Goal: Task Accomplishment & Management: Use online tool/utility

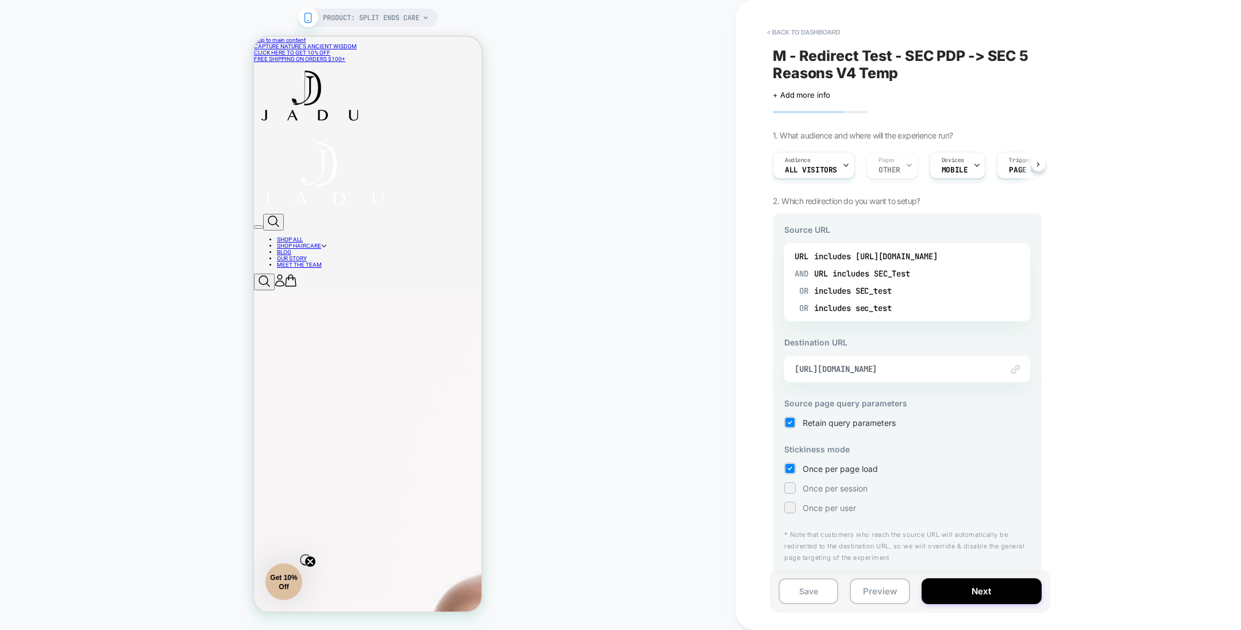
click at [1014, 367] on img at bounding box center [1015, 369] width 9 height 9
click at [916, 369] on span "https://jadubeauty.com/pages/5-reasons-why-split-ends" at bounding box center [892, 369] width 196 height 10
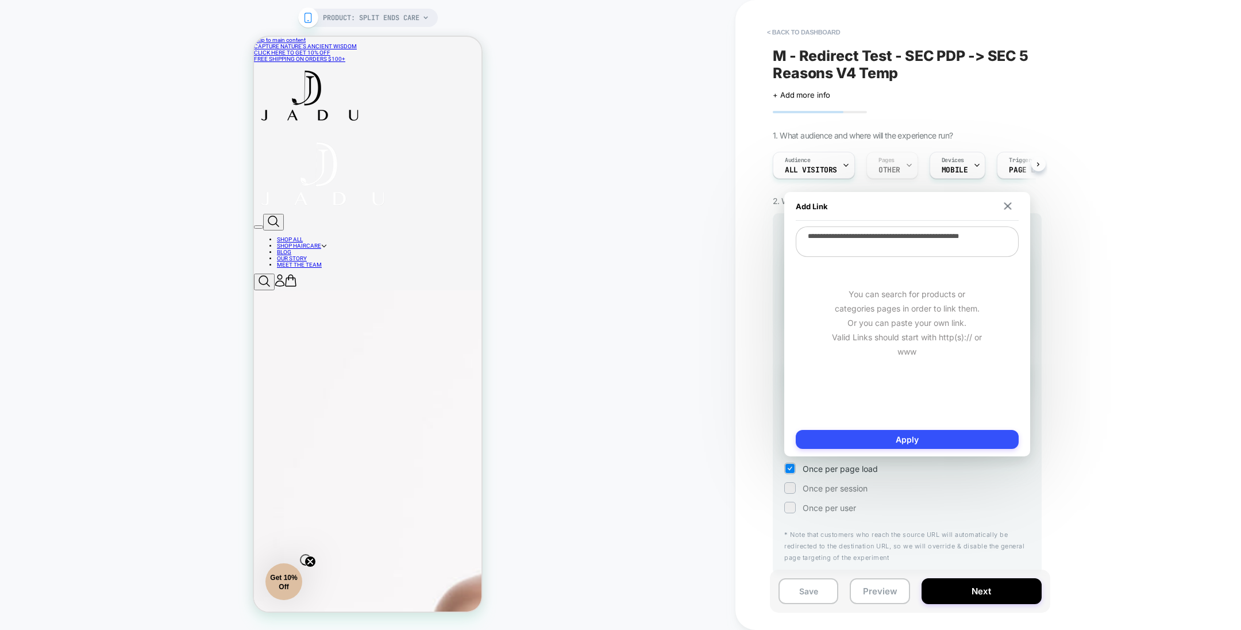
click at [889, 250] on textarea "**********" at bounding box center [907, 241] width 223 height 30
click at [874, 589] on button "Preview" at bounding box center [880, 591] width 60 height 26
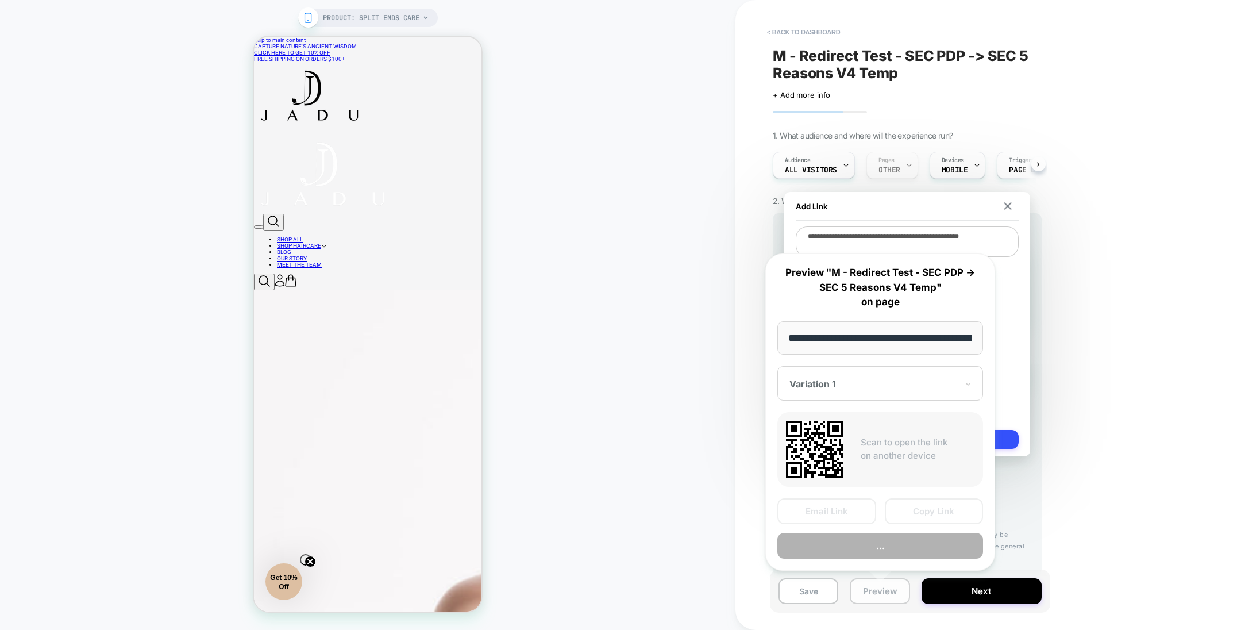
scroll to position [0, 128]
type textarea "*"
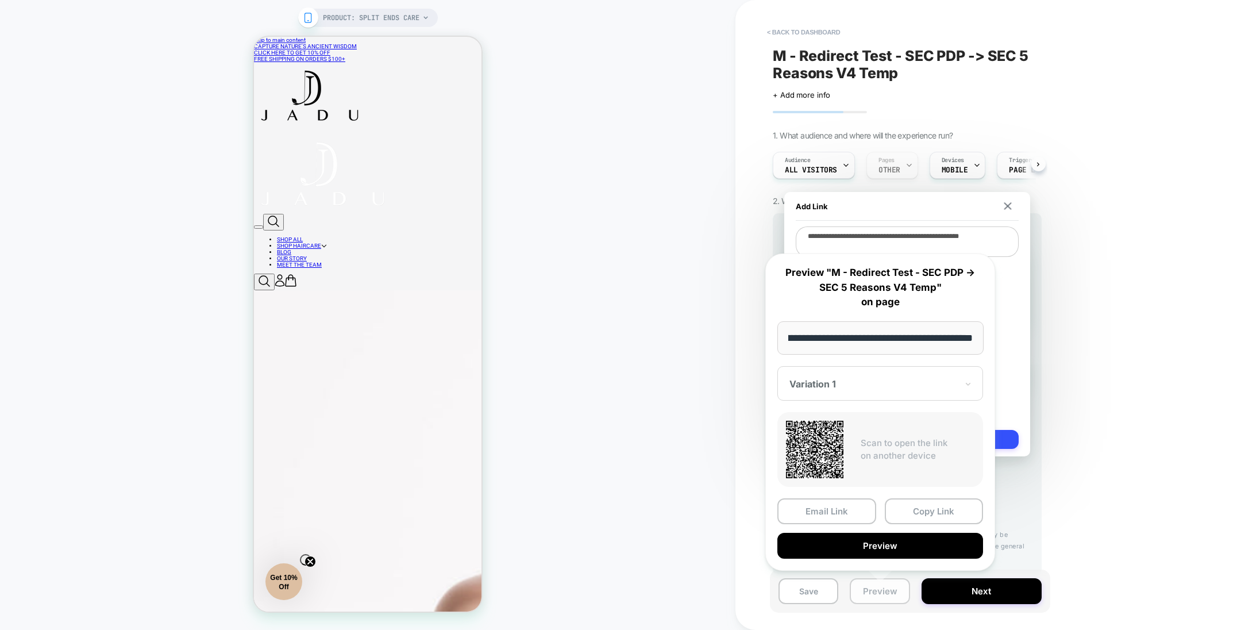
scroll to position [0, 0]
click at [931, 508] on button "Copy Link" at bounding box center [934, 511] width 99 height 26
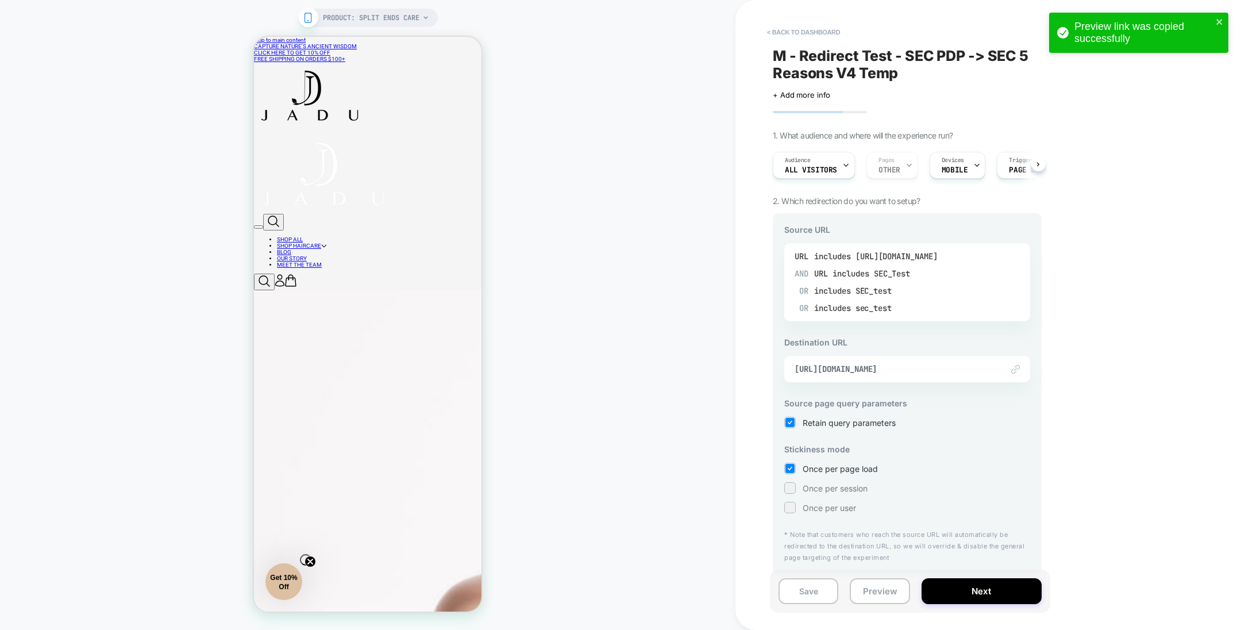
click at [905, 283] on div "OR includes SEC_test" at bounding box center [854, 290] width 111 height 17
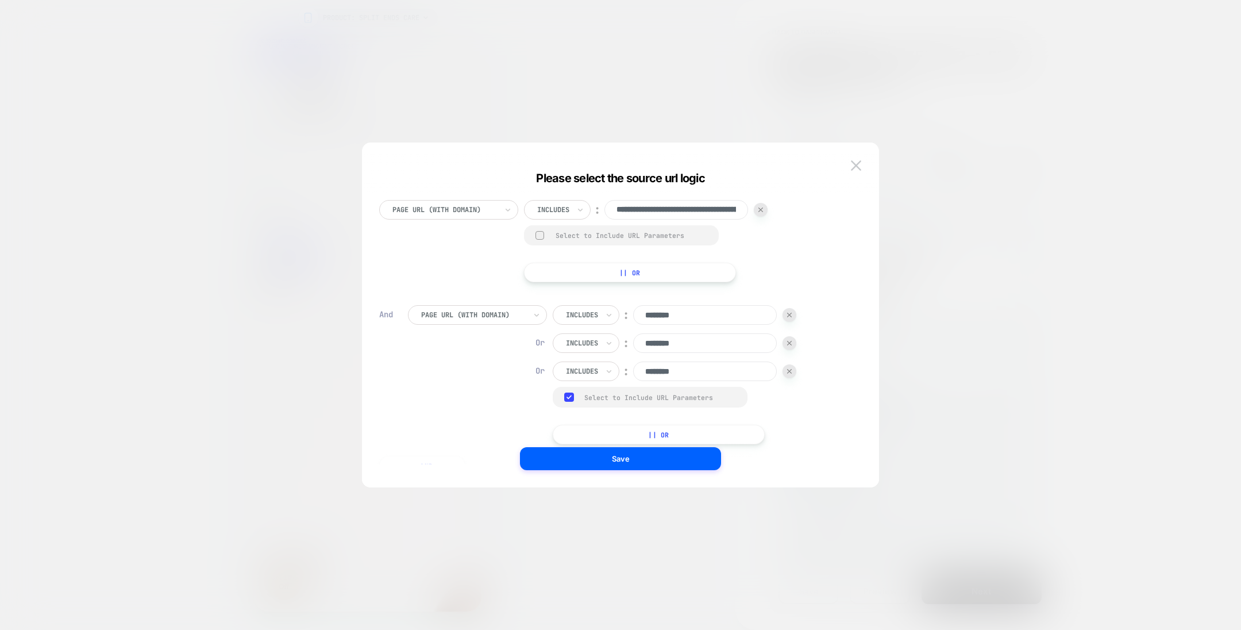
click at [714, 312] on input "********" at bounding box center [705, 315] width 144 height 20
click at [855, 157] on button at bounding box center [855, 165] width 17 height 17
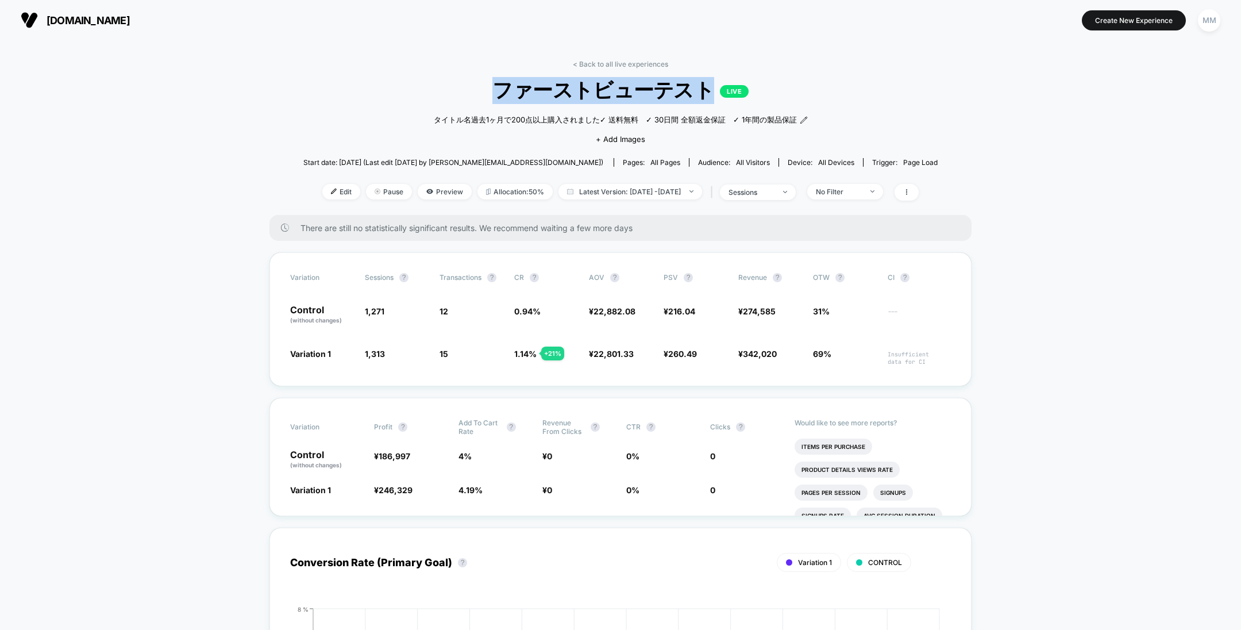
drag, startPoint x: 479, startPoint y: 93, endPoint x: 703, endPoint y: 98, distance: 224.1
click at [703, 98] on span "ファーストビューテスト LIVE" at bounding box center [620, 90] width 570 height 27
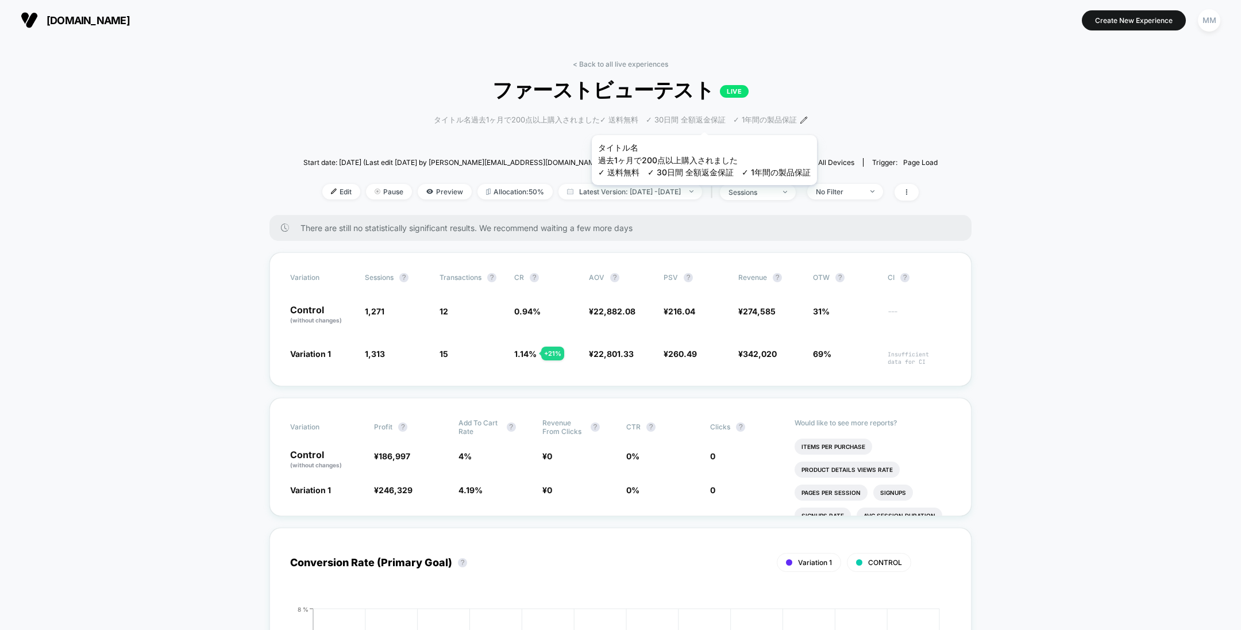
click at [703, 121] on span "タイトル名過去1ヶ月で200点以上購入されました✓ 送料無料　✓ 30日間 全額返金保証　✓ 1年間の製品保証﻿" at bounding box center [615, 119] width 363 height 11
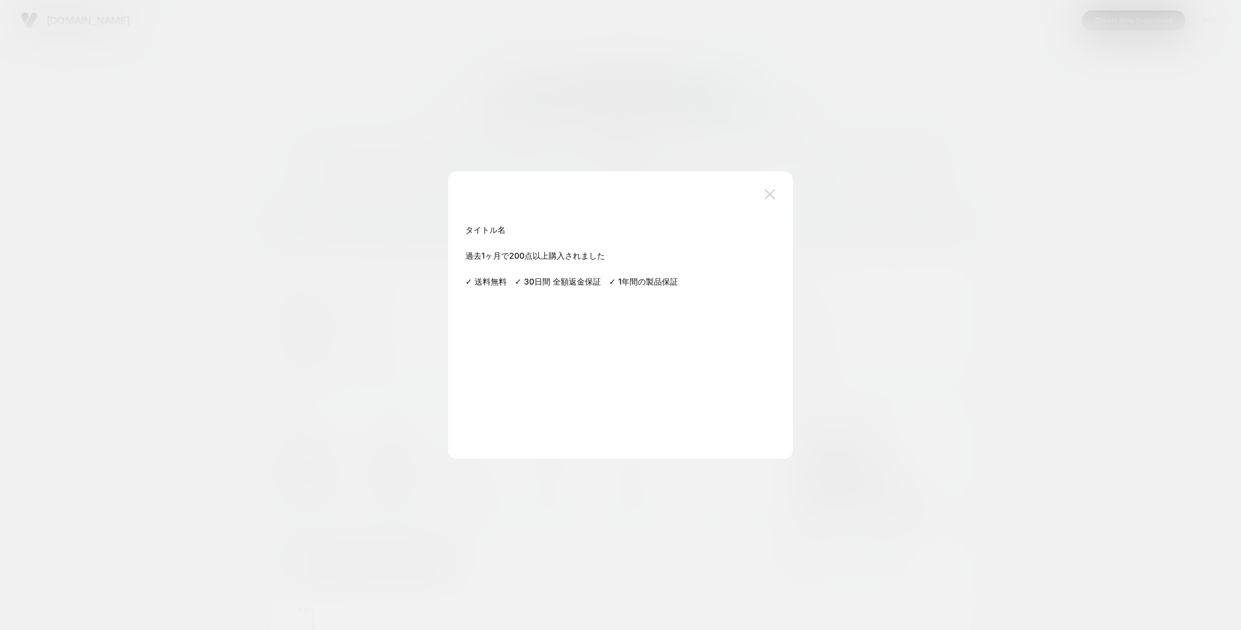
click at [774, 190] on img at bounding box center [770, 194] width 10 height 10
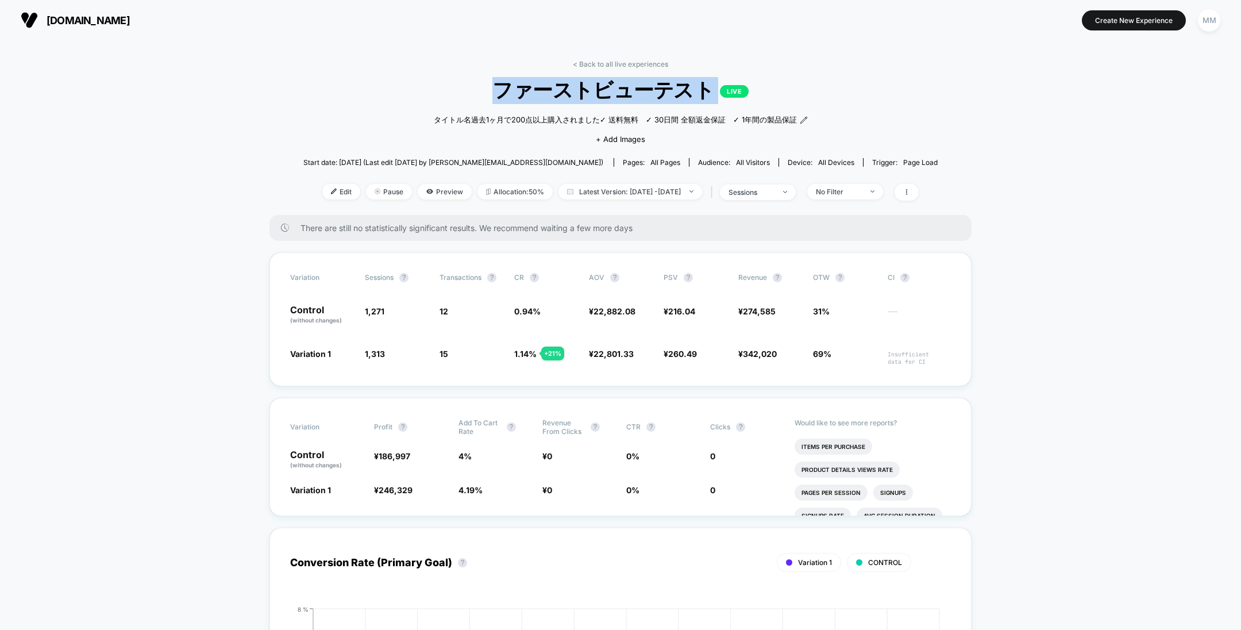
drag, startPoint x: 491, startPoint y: 84, endPoint x: 731, endPoint y: 90, distance: 240.2
click at [731, 90] on span "ファーストビューテスト LIVE" at bounding box center [620, 90] width 570 height 27
click at [724, 64] on div at bounding box center [724, 64] width 0 height 0
click at [332, 199] on span "Edit" at bounding box center [341, 192] width 38 height 16
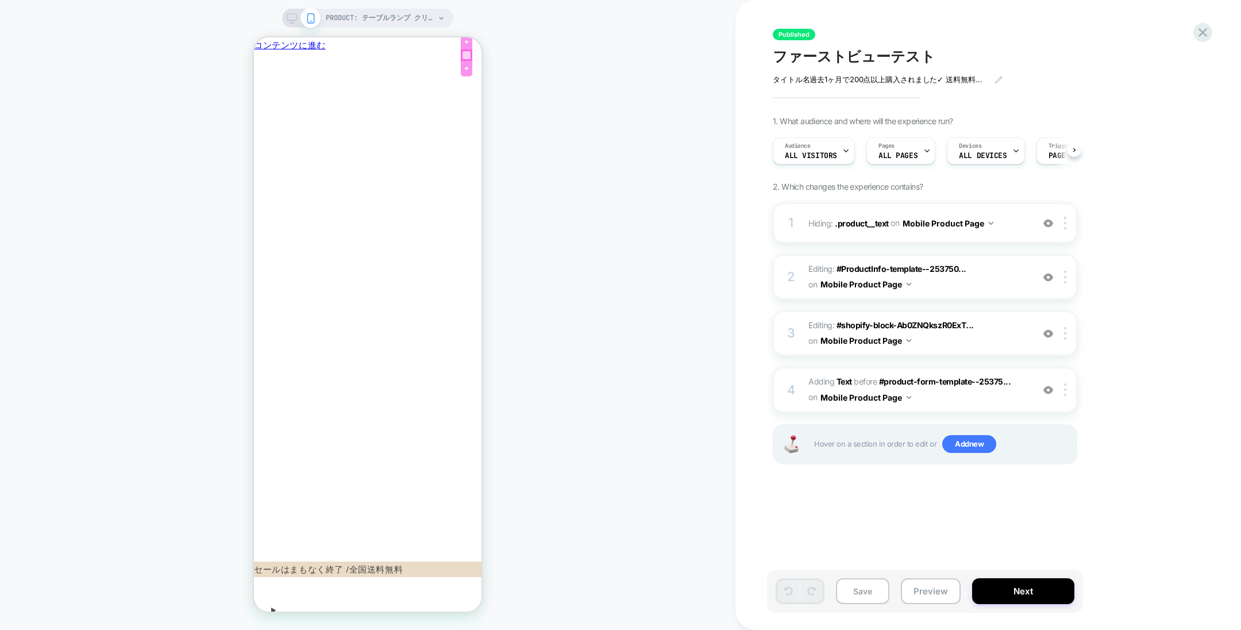
click at [463, 59] on div at bounding box center [466, 55] width 9 height 9
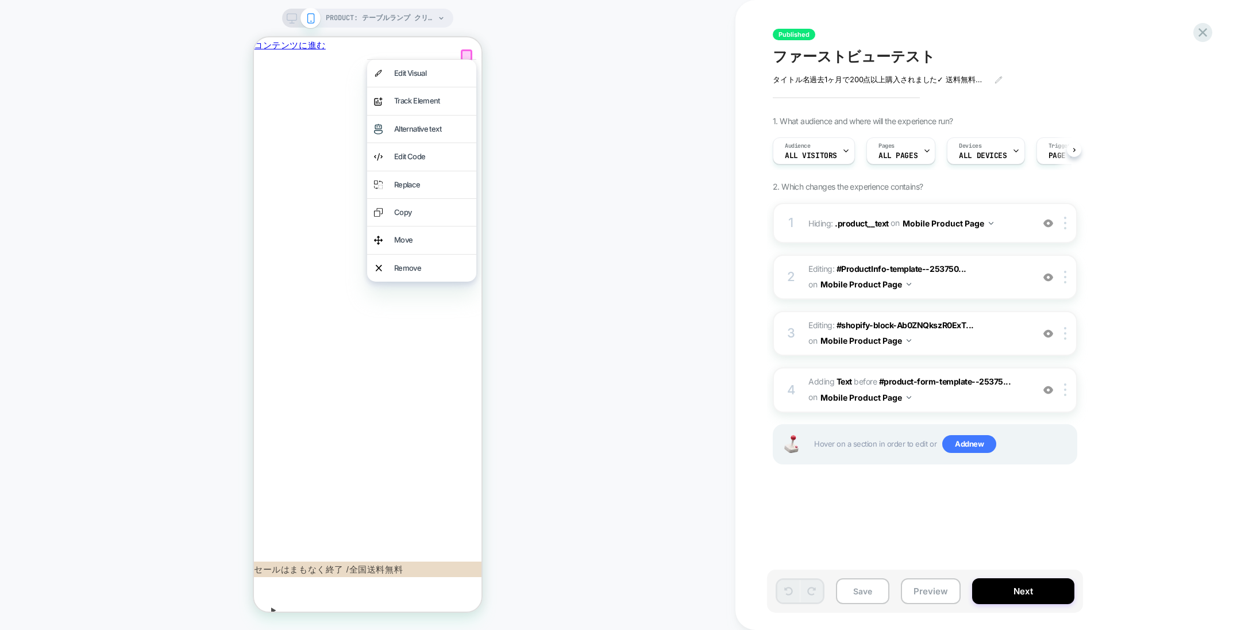
click at [466, 51] on div at bounding box center [466, 54] width 11 height 11
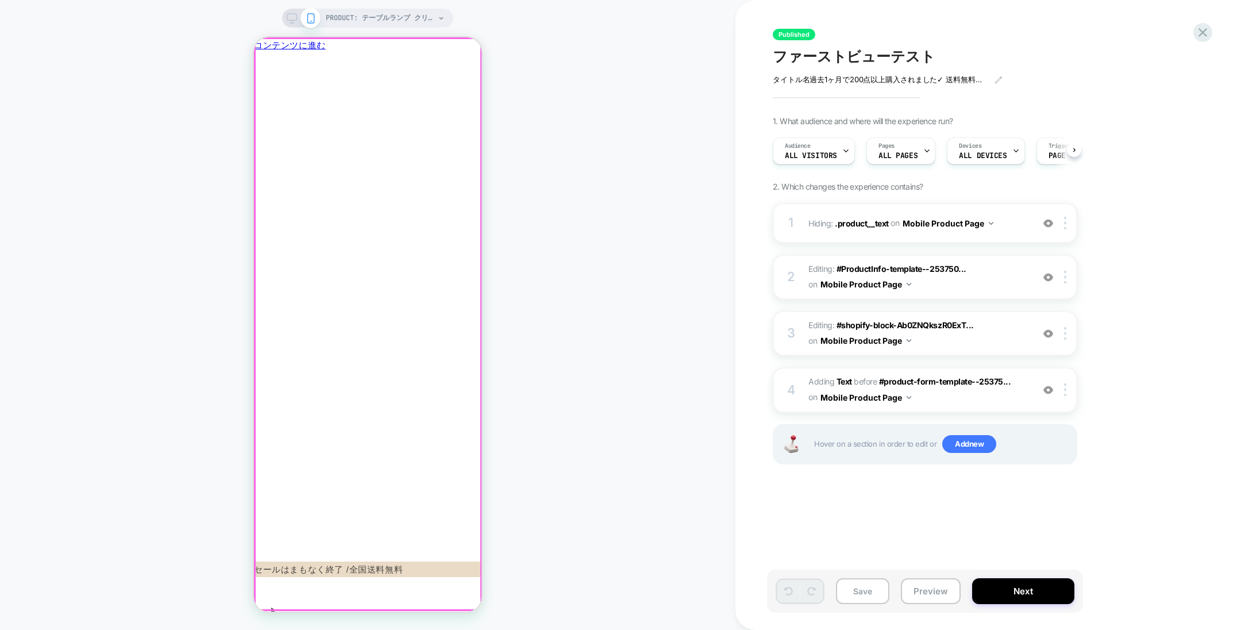
click at [255, 64] on div at bounding box center [367, 64] width 227 height 0
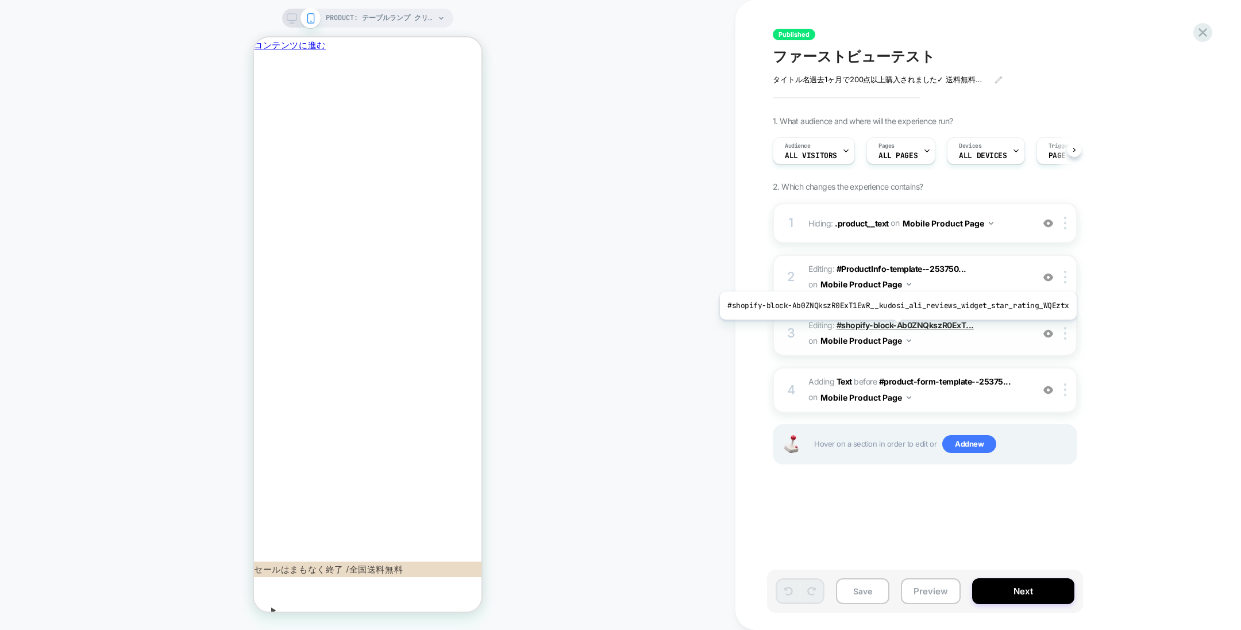
click at [893, 327] on span "#shopify-block-Ab0ZNQkszR0ExT..." at bounding box center [904, 325] width 137 height 10
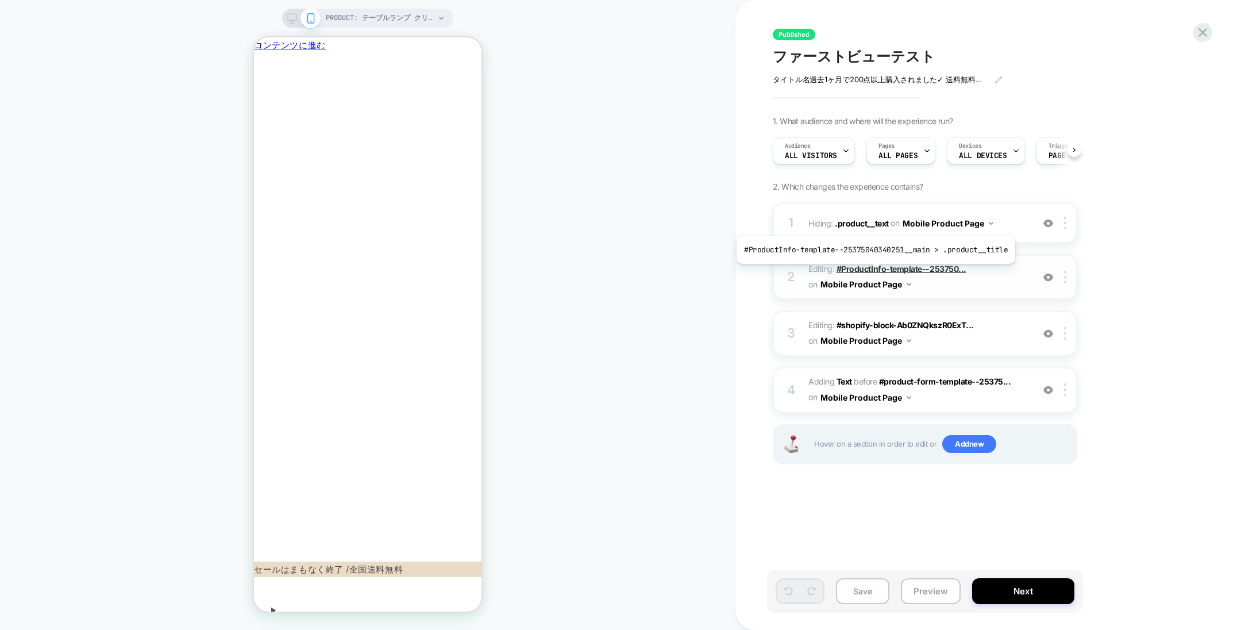
click at [872, 272] on span "#ProductInfo-template--253750..." at bounding box center [901, 269] width 130 height 10
click at [869, 227] on span ".product__text" at bounding box center [861, 223] width 53 height 10
click at [1048, 228] on img at bounding box center [1048, 223] width 10 height 10
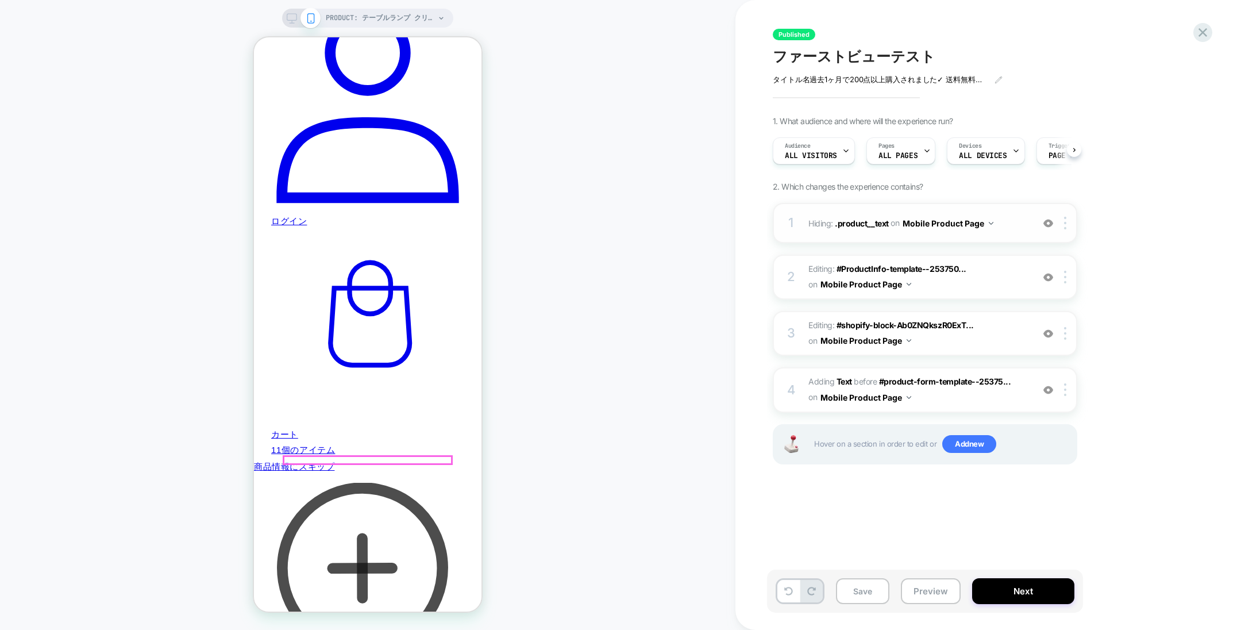
scroll to position [1087, 0]
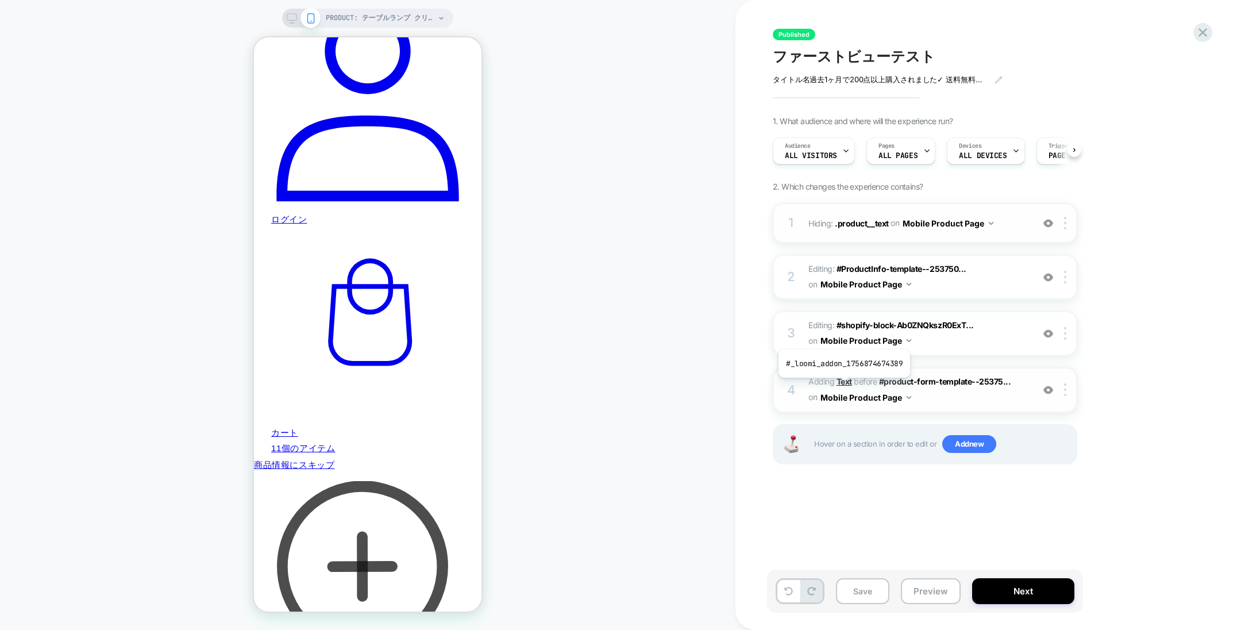
click at [843, 385] on b "Text" at bounding box center [844, 381] width 16 height 10
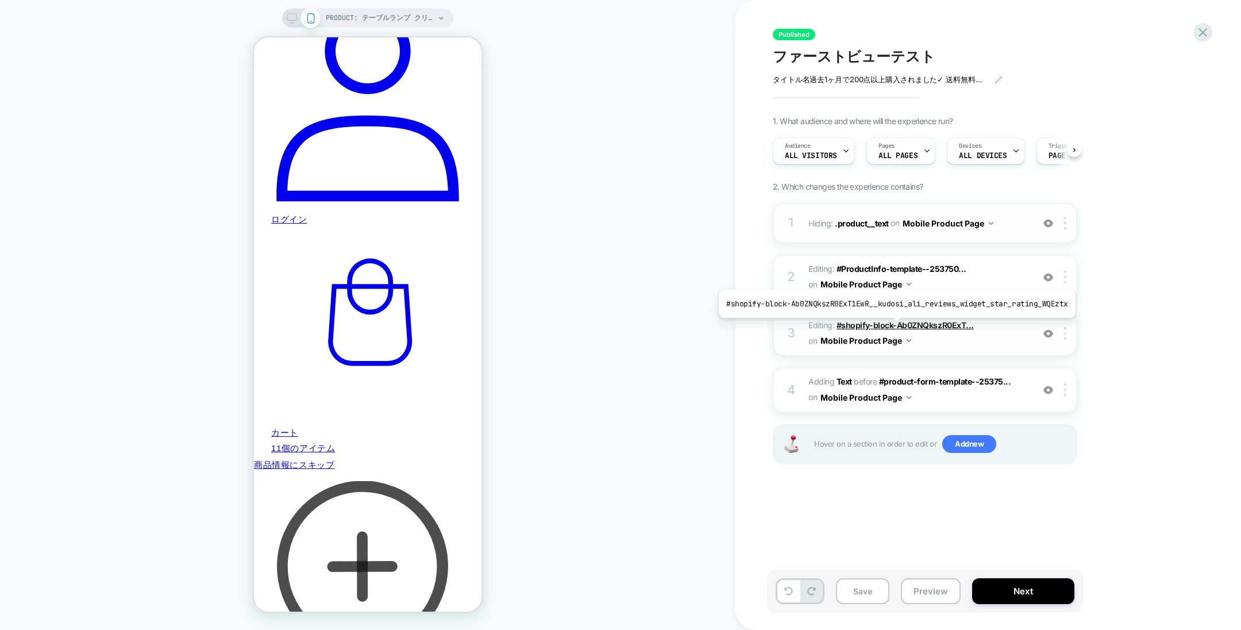
click at [892, 326] on span "#shopify-block-Ab0ZNQkszR0ExT..." at bounding box center [904, 325] width 137 height 10
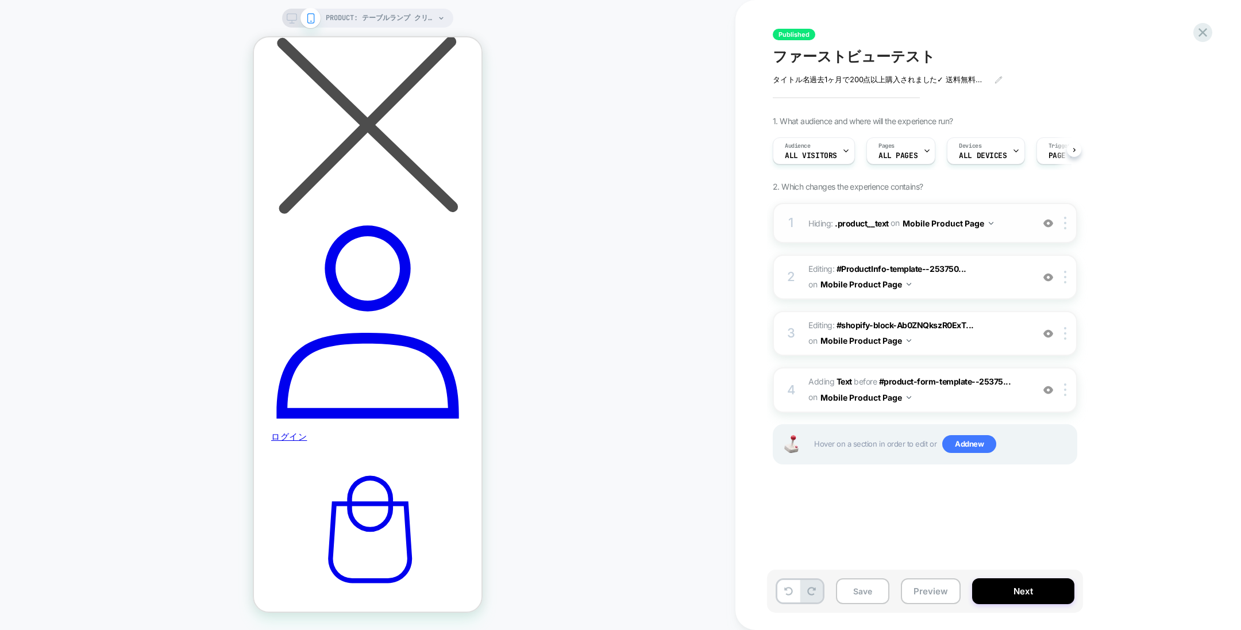
scroll to position [839, 0]
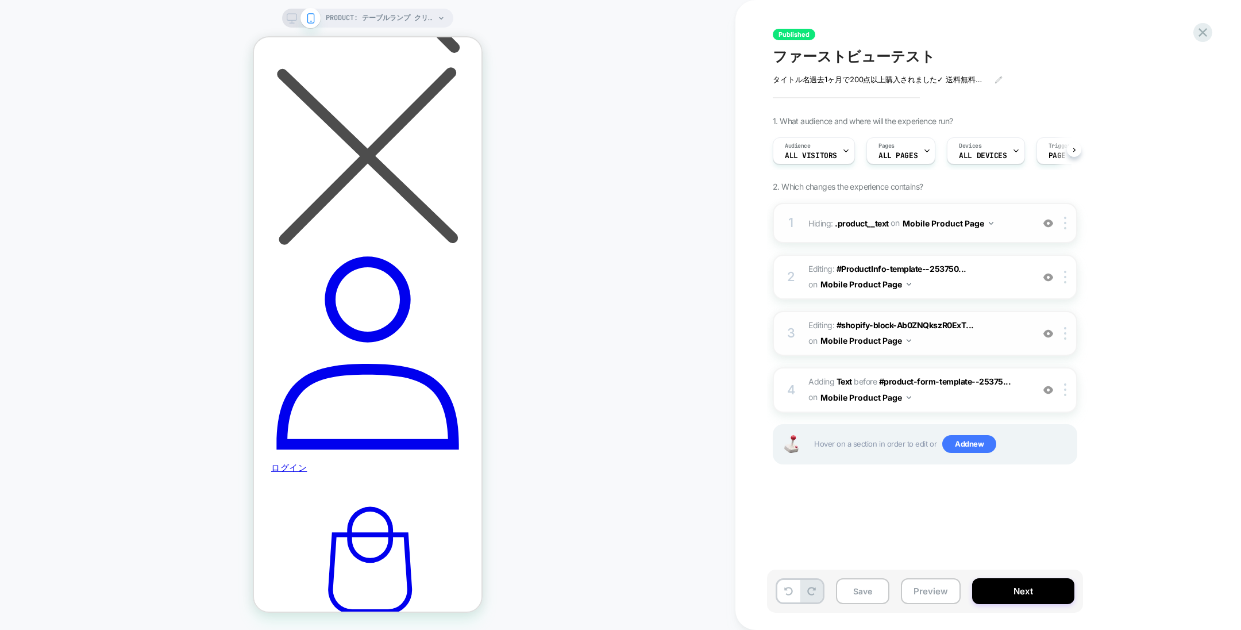
click at [1050, 338] on img at bounding box center [1048, 334] width 10 height 10
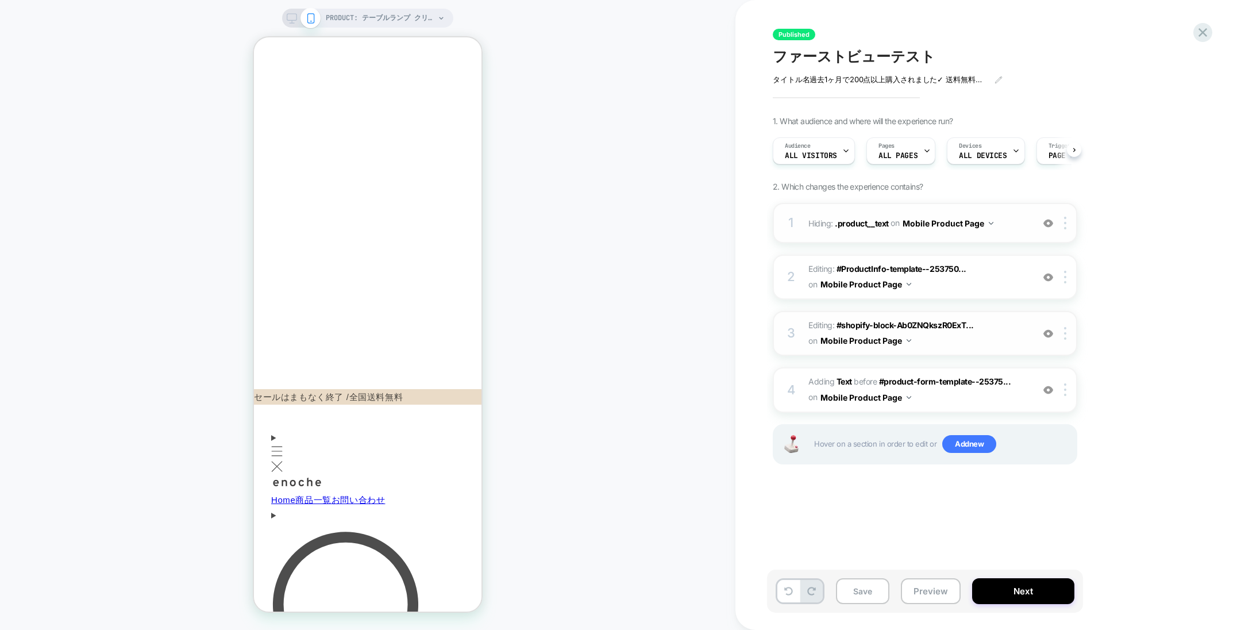
scroll to position [166, 0]
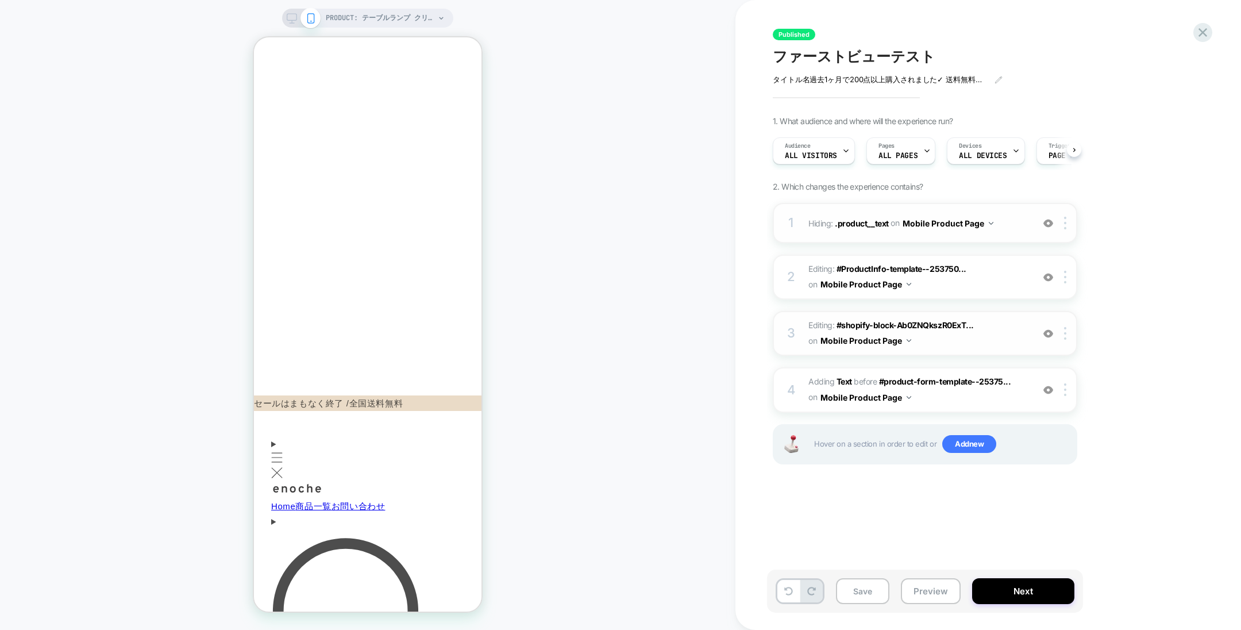
click at [1052, 340] on div at bounding box center [1048, 333] width 19 height 13
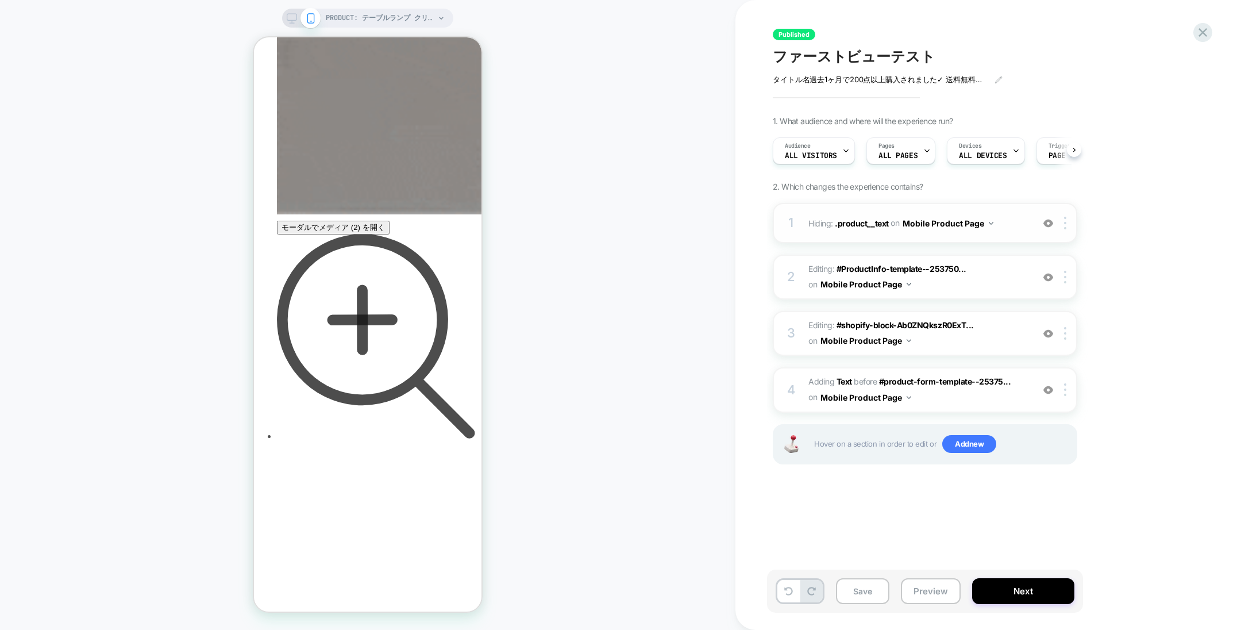
scroll to position [4426, 0]
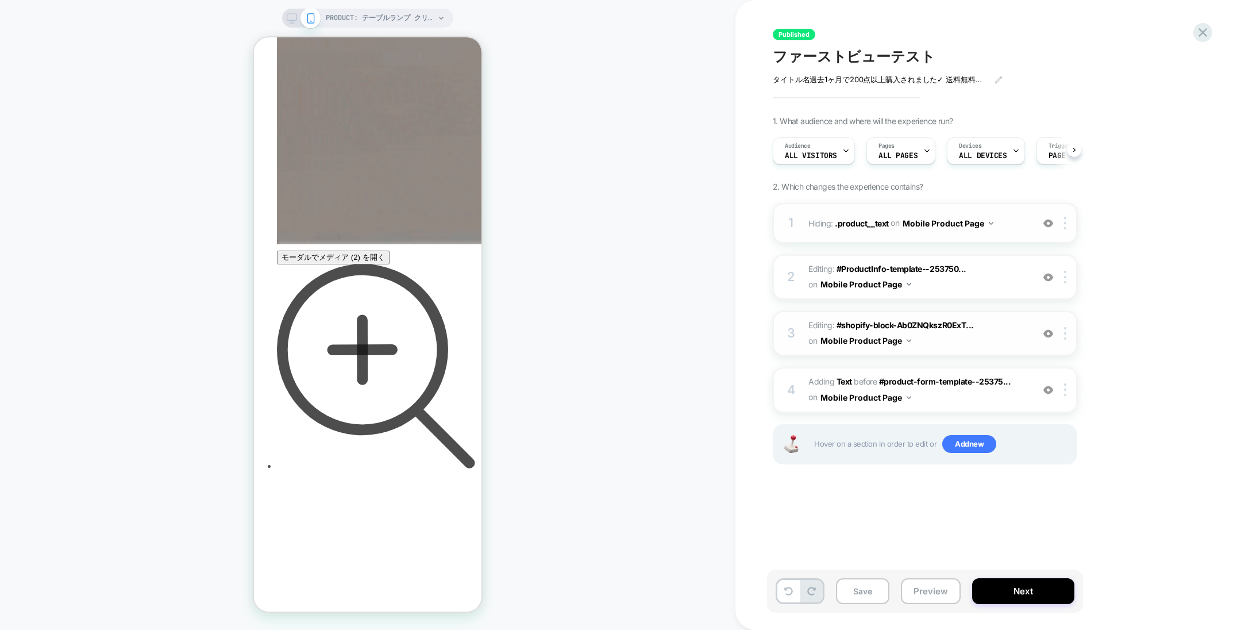
click at [1050, 338] on img at bounding box center [1048, 334] width 10 height 10
click at [1046, 392] on img at bounding box center [1048, 390] width 10 height 10
click at [931, 330] on span "#shopify-block-Ab0ZNQkszR0ExT..." at bounding box center [904, 325] width 137 height 10
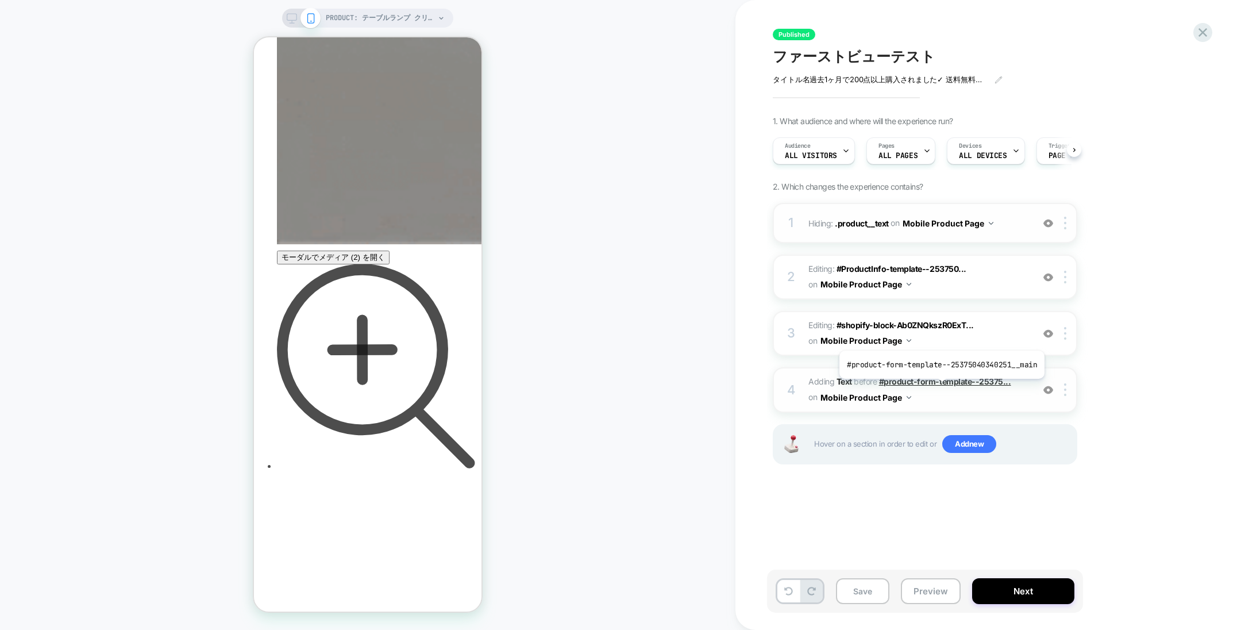
click at [939, 386] on span "#product-form-template--25375..." at bounding box center [945, 381] width 132 height 10
click at [847, 385] on b "Text" at bounding box center [844, 381] width 16 height 10
click at [940, 598] on button "Preview" at bounding box center [931, 591] width 60 height 26
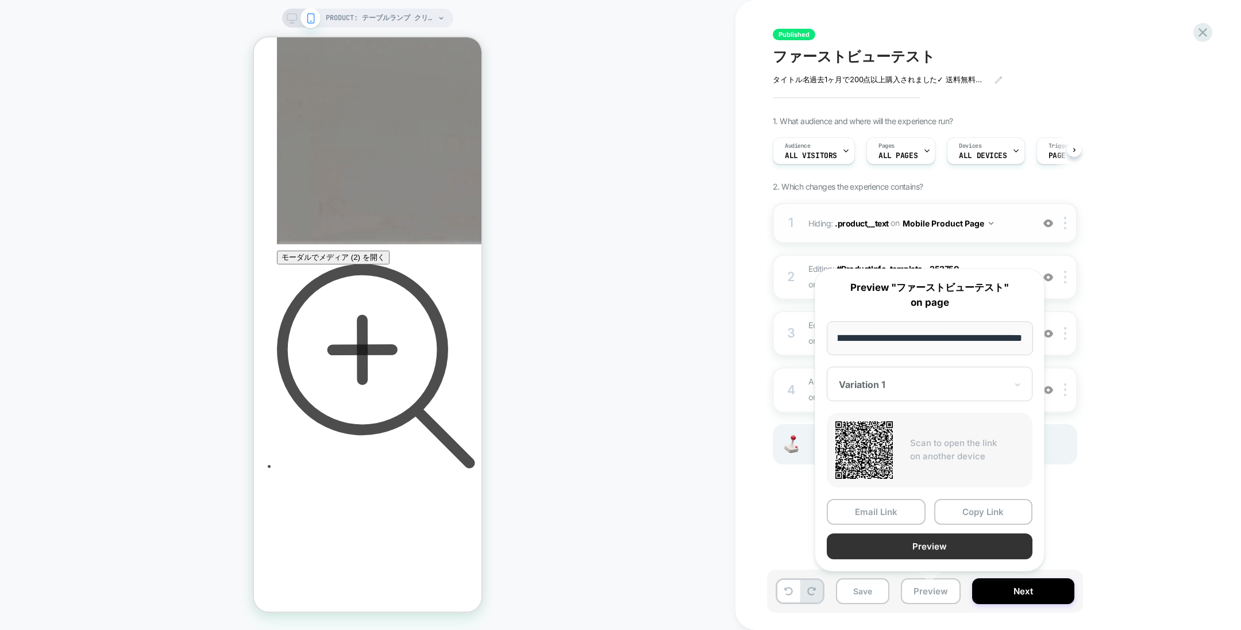
scroll to position [0, 0]
click at [935, 543] on button "Preview" at bounding box center [930, 546] width 206 height 26
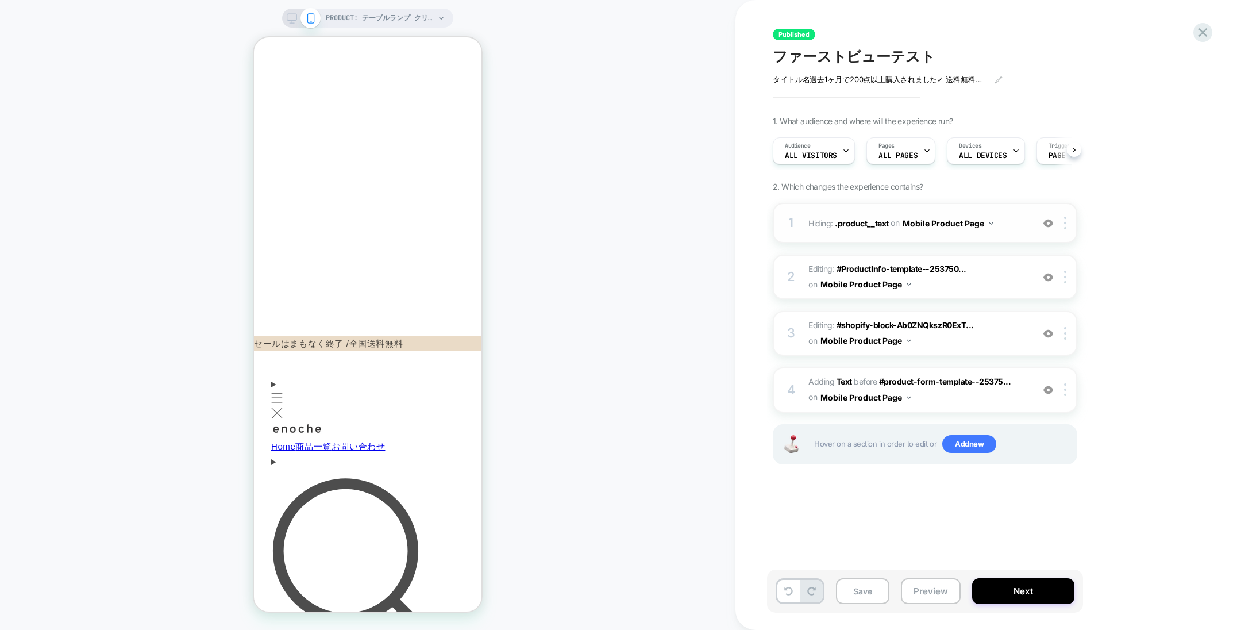
scroll to position [227, 0]
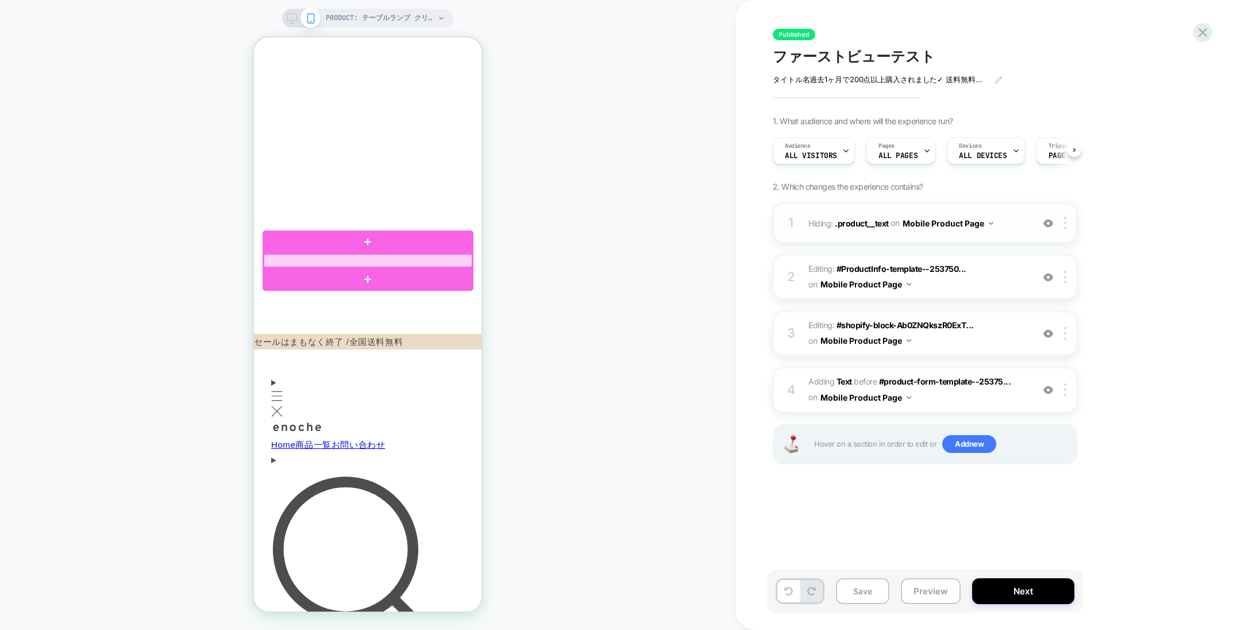
click at [410, 261] on div at bounding box center [368, 260] width 209 height 13
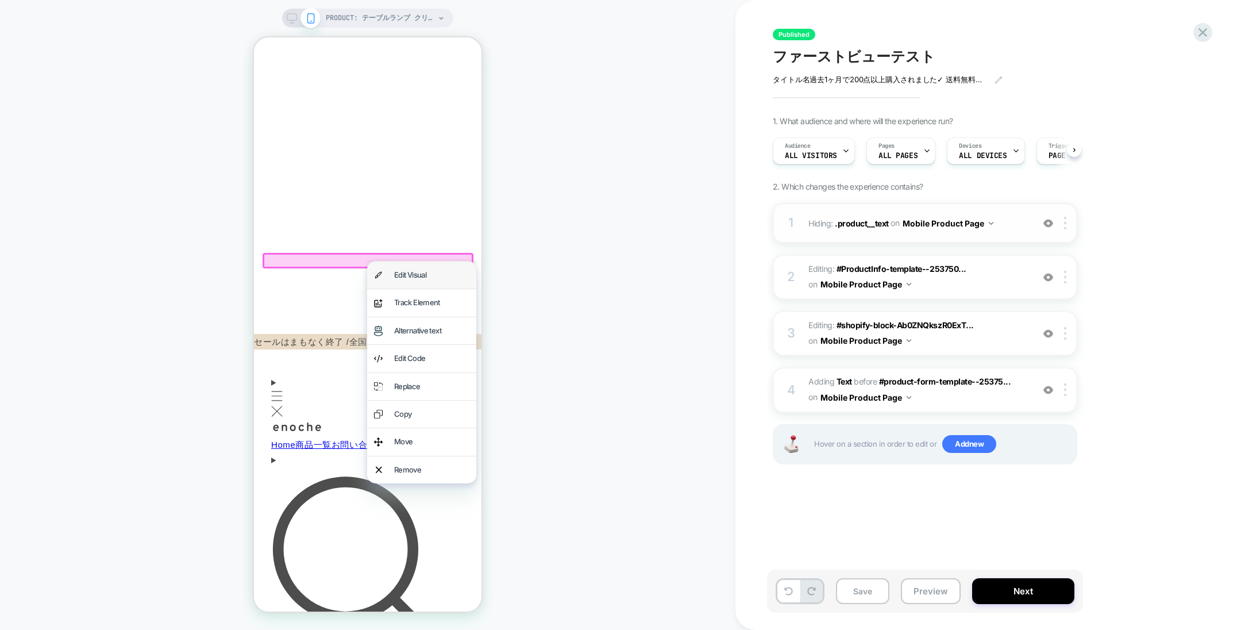
click at [436, 277] on div "Edit Visual" at bounding box center [431, 274] width 75 height 13
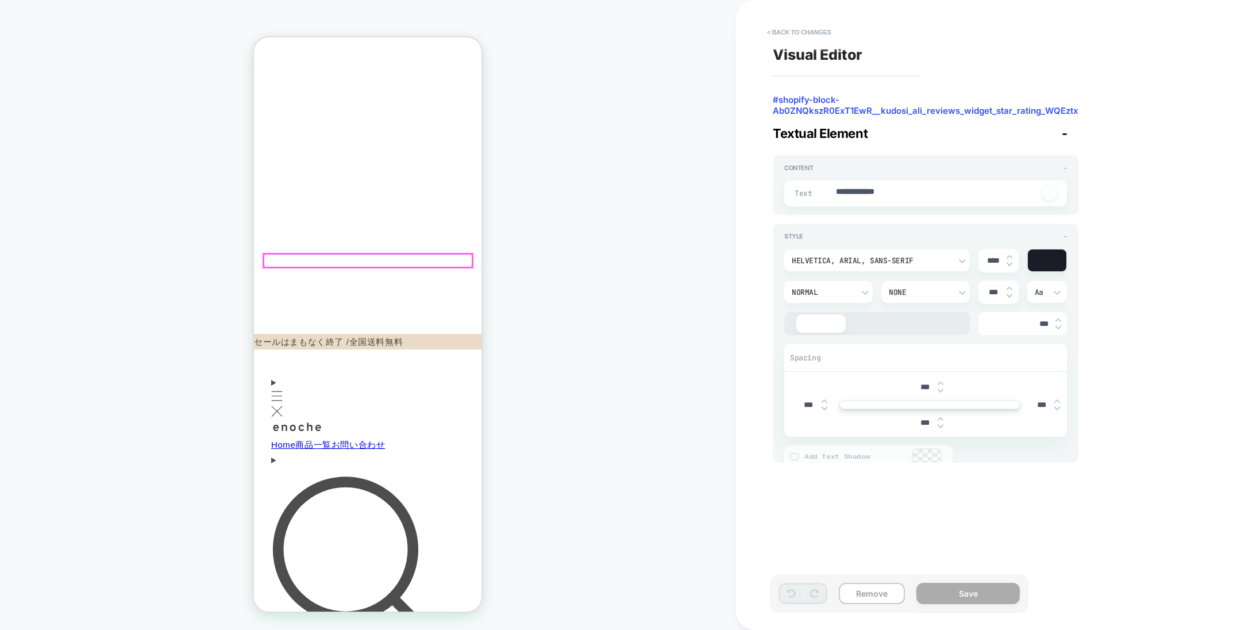
type textarea "*"
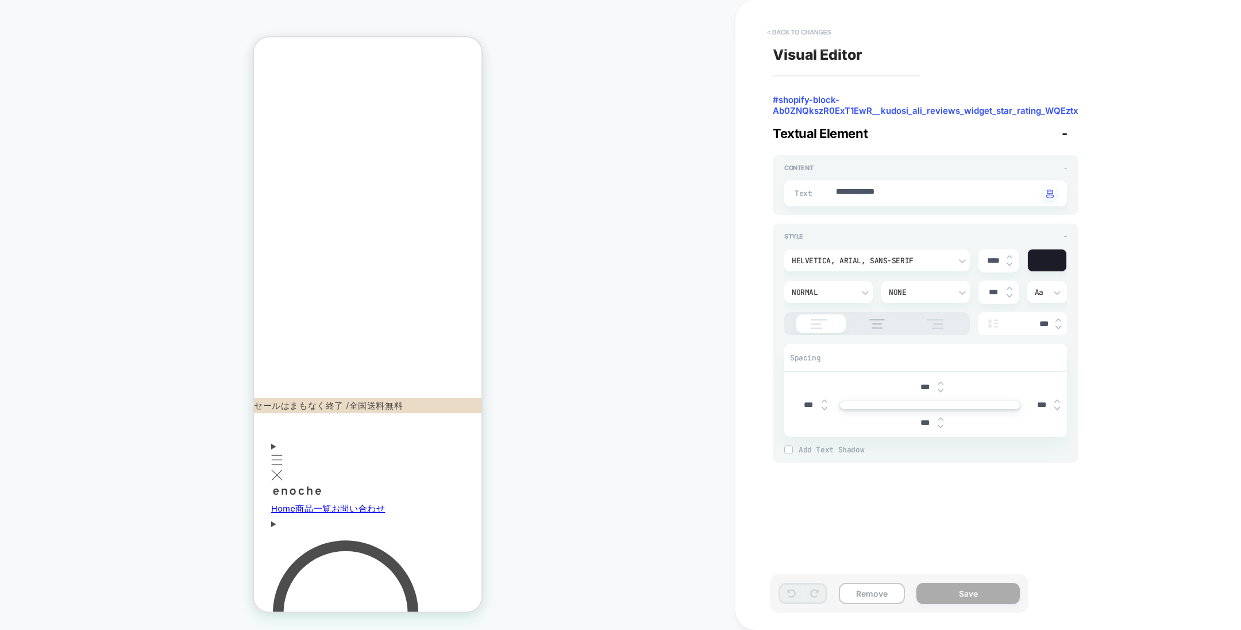
click at [789, 28] on button "< Back to changes" at bounding box center [799, 32] width 76 height 18
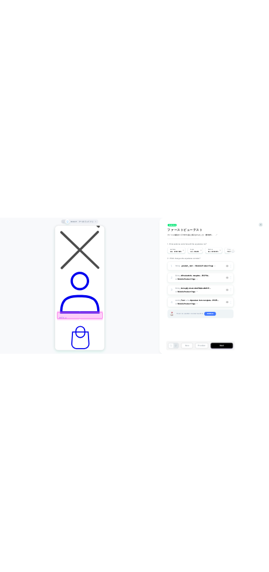
scroll to position [847, 0]
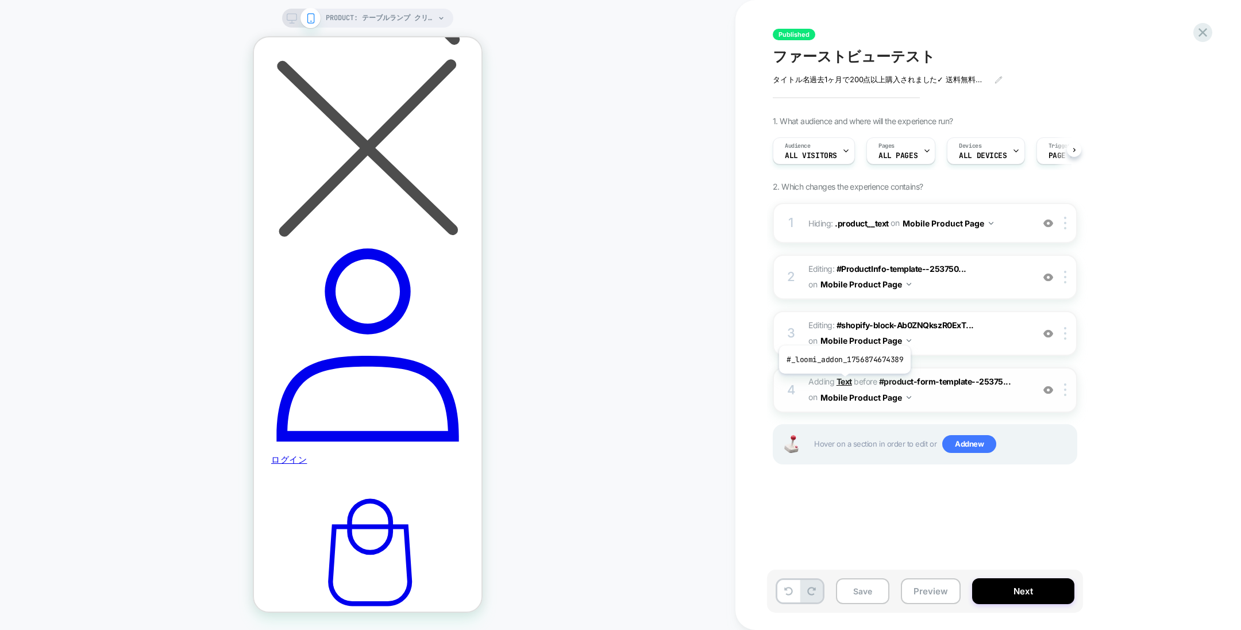
click at [844, 381] on b "Text" at bounding box center [844, 381] width 16 height 10
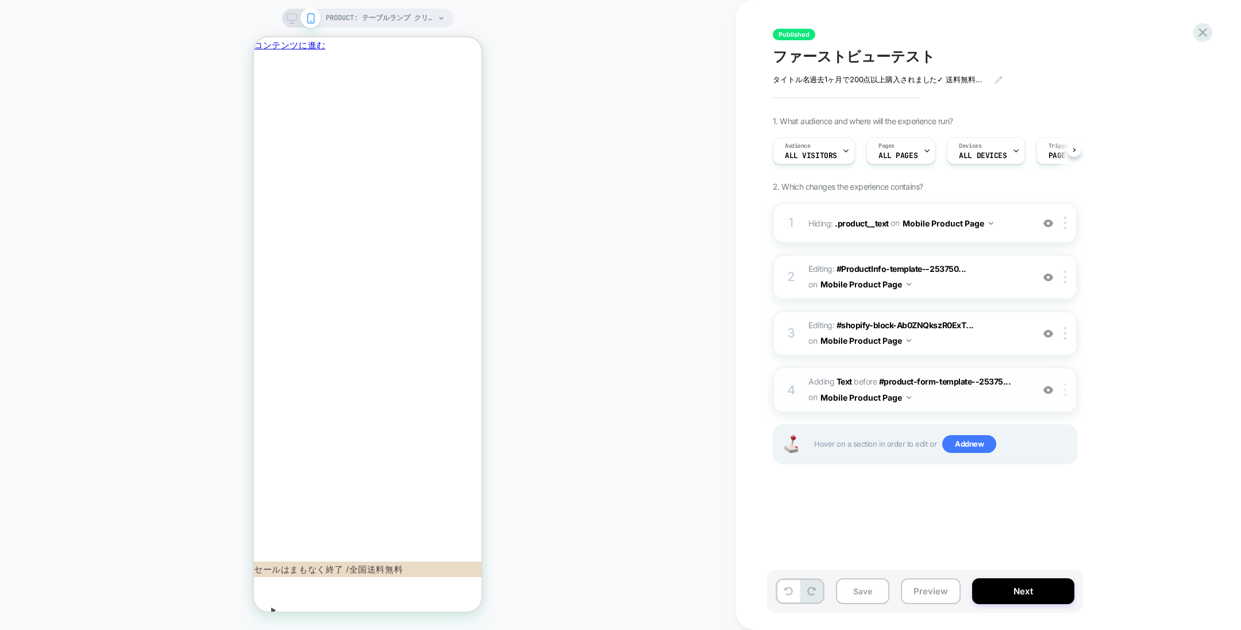
click at [1067, 392] on div at bounding box center [1067, 389] width 19 height 13
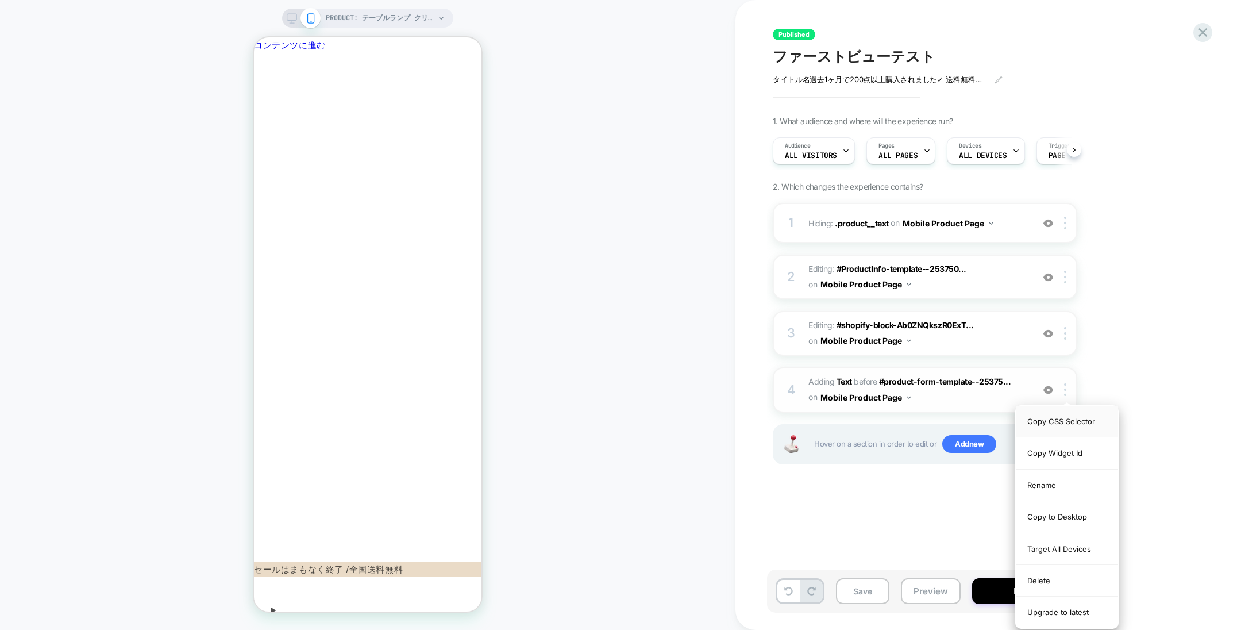
click at [1036, 422] on div "Copy CSS Selector" at bounding box center [1067, 422] width 102 height 32
click at [1081, 610] on div "Upgrade to latest" at bounding box center [1067, 611] width 102 height 31
click at [1047, 603] on div "Upgrade to latest" at bounding box center [1067, 611] width 102 height 31
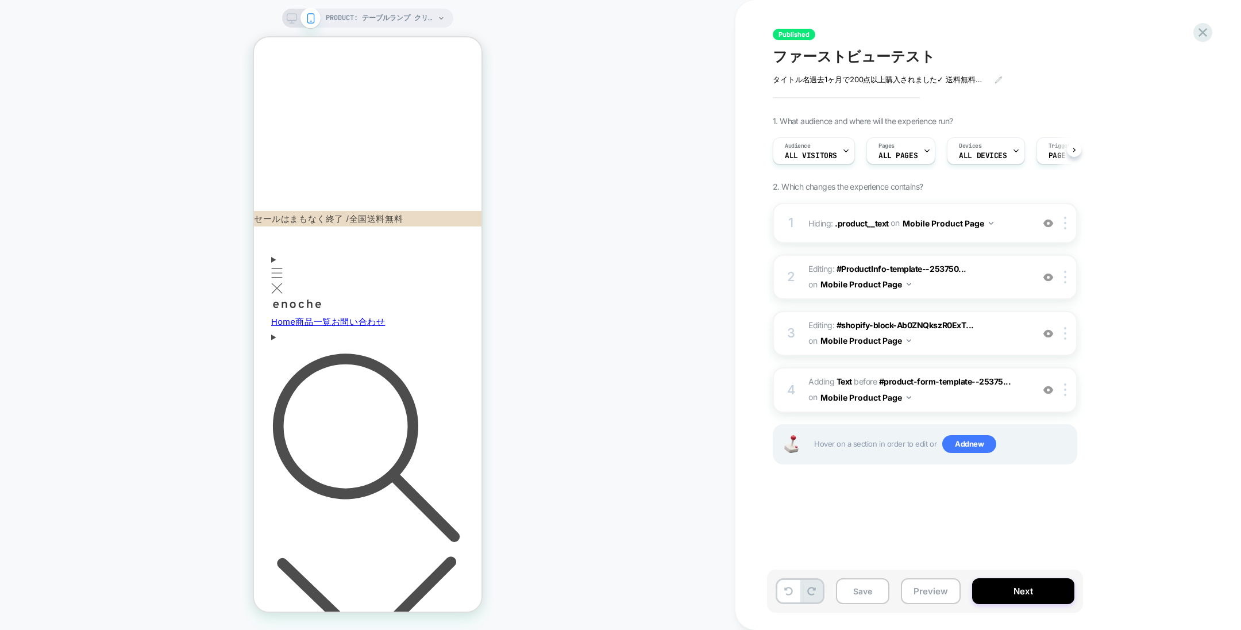
scroll to position [352, 0]
click at [1051, 395] on img at bounding box center [1048, 390] width 10 height 10
click at [844, 386] on b "Text" at bounding box center [844, 381] width 16 height 10
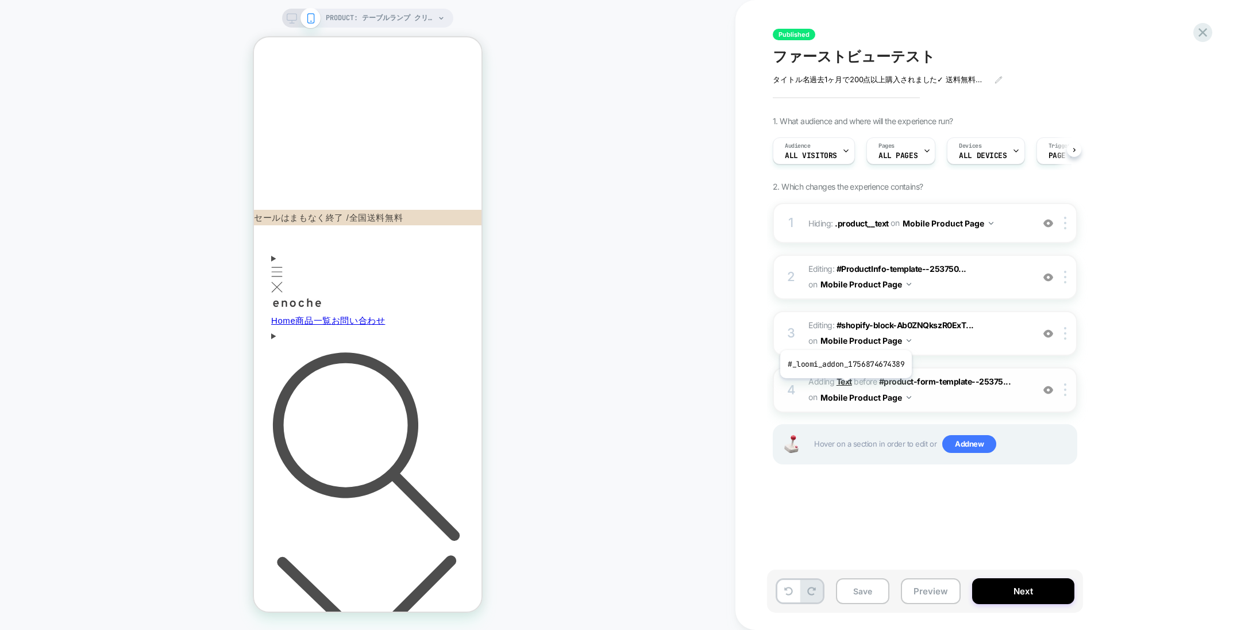
click at [844, 386] on b "Text" at bounding box center [844, 381] width 16 height 10
click at [949, 593] on button "Preview" at bounding box center [931, 591] width 60 height 26
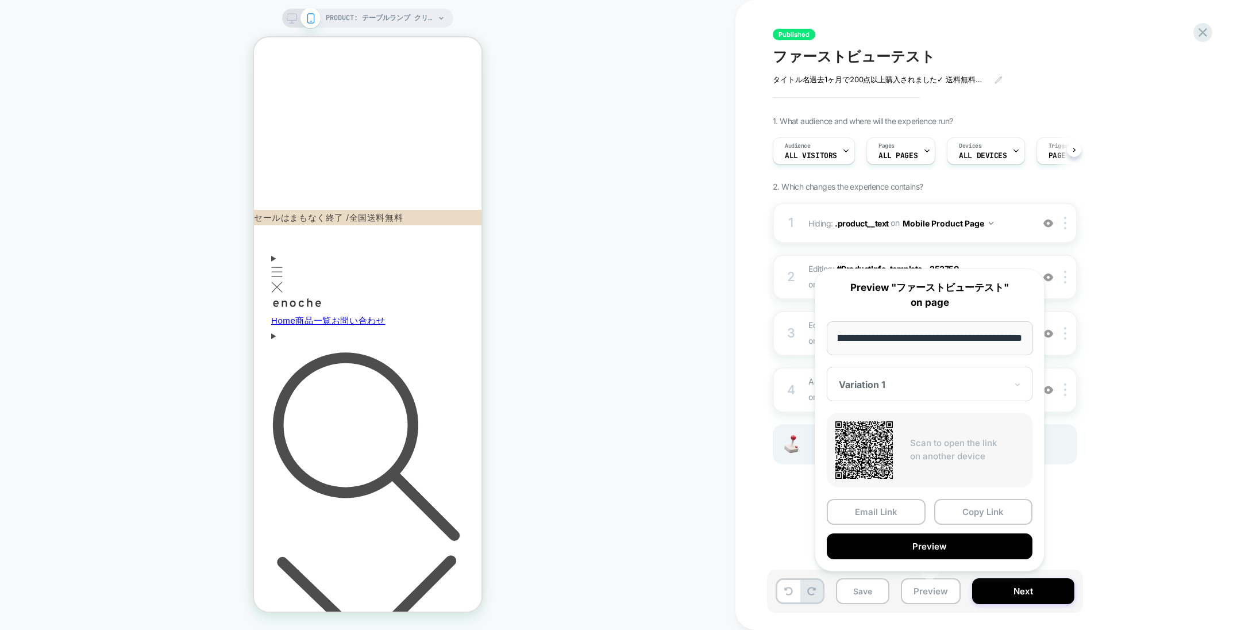
scroll to position [0, 0]
click at [800, 510] on div "Published ファーストビューテスト タイトル名 過去1ヶ月で200点以上購入されました ✓ 送料無料　✓ 30日間 全額返金保証　✓ 1年間の製品保証…" at bounding box center [982, 314] width 431 height 607
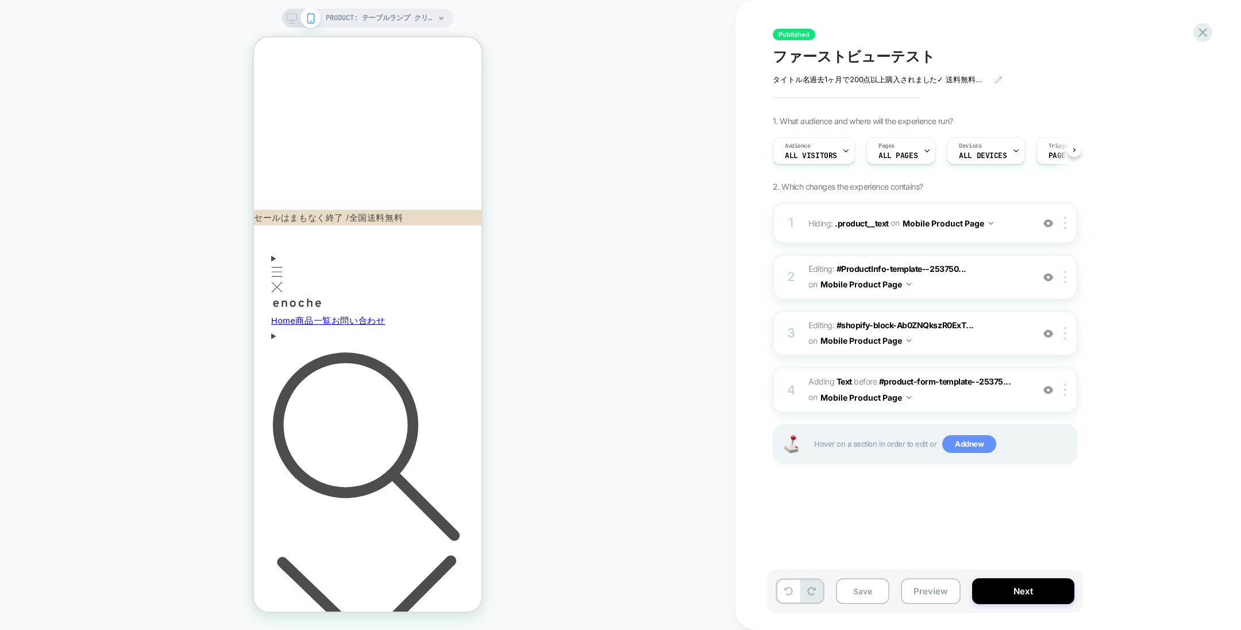
click at [979, 449] on span "Add new" at bounding box center [969, 444] width 54 height 18
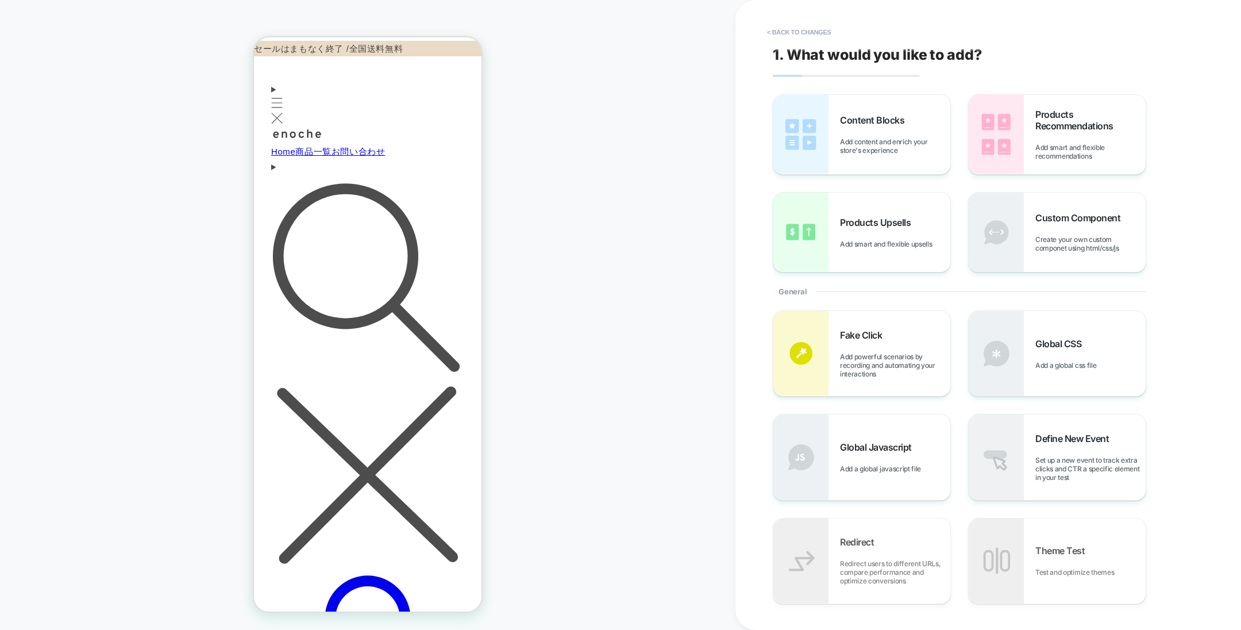
scroll to position [527, 0]
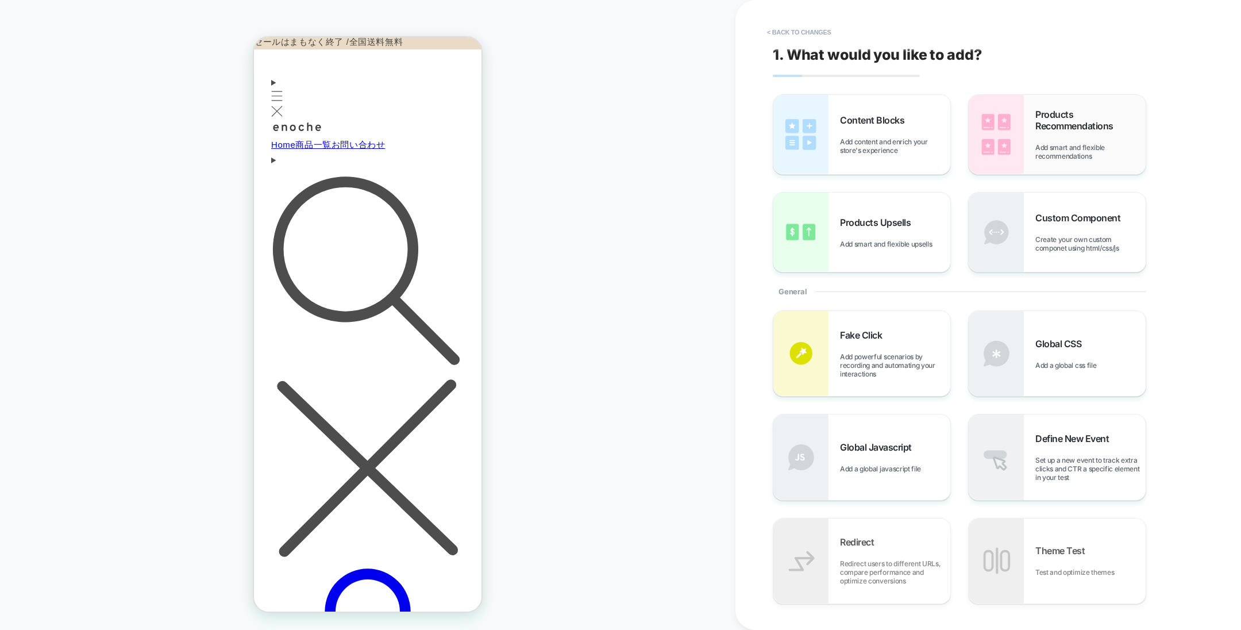
click at [1031, 147] on div "Products Recommendations Add smart and flexible recommendations" at bounding box center [1057, 134] width 177 height 79
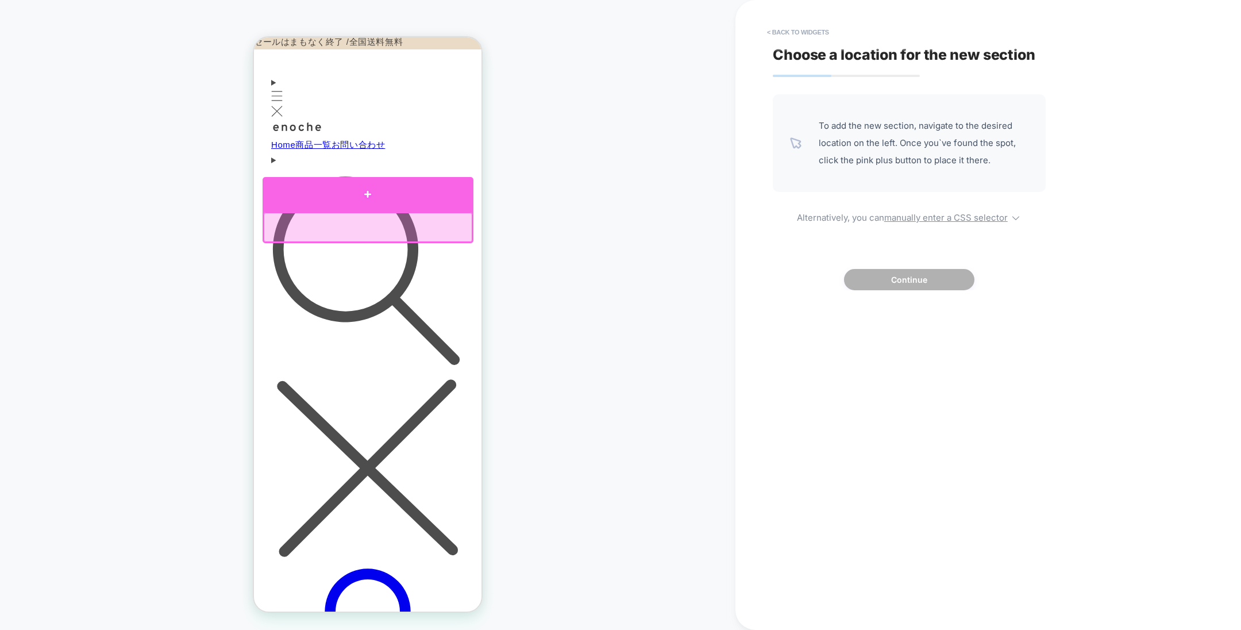
click at [411, 203] on div at bounding box center [368, 194] width 211 height 34
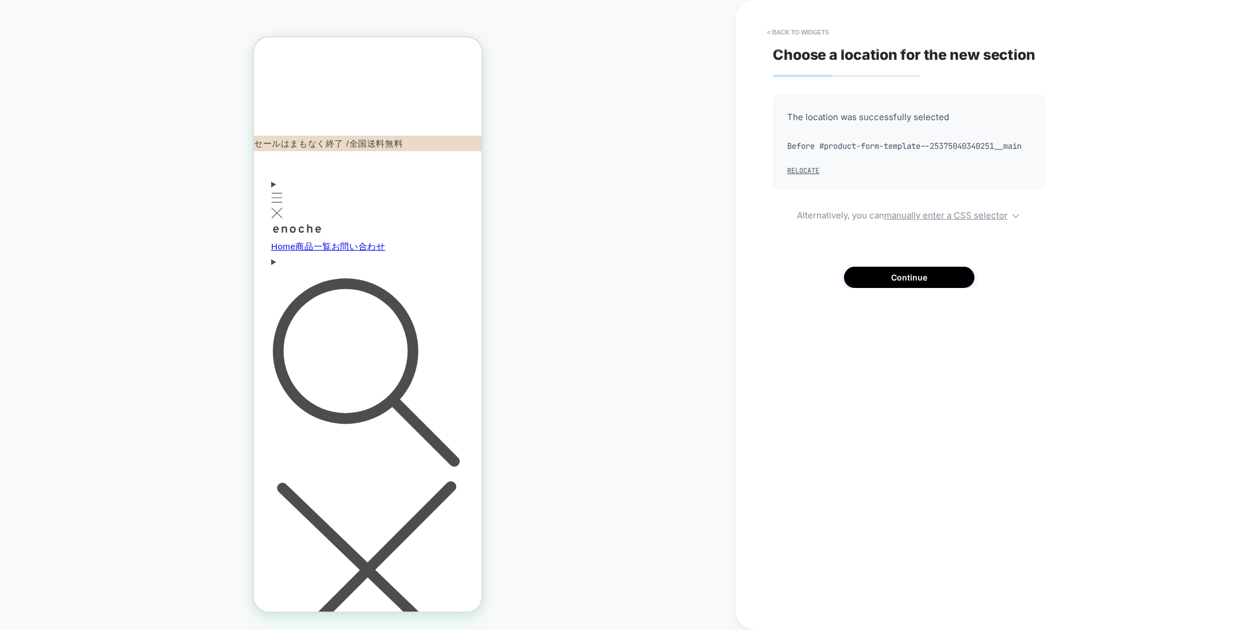
scroll to position [424, 0]
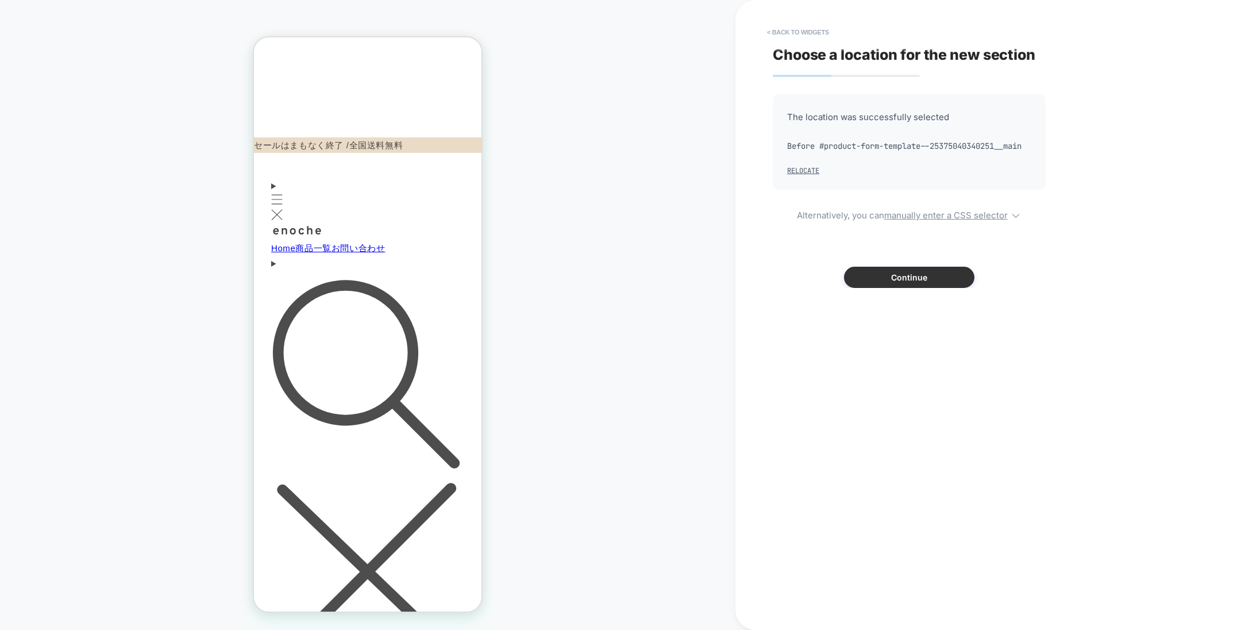
click at [872, 288] on button "Continue" at bounding box center [909, 277] width 130 height 21
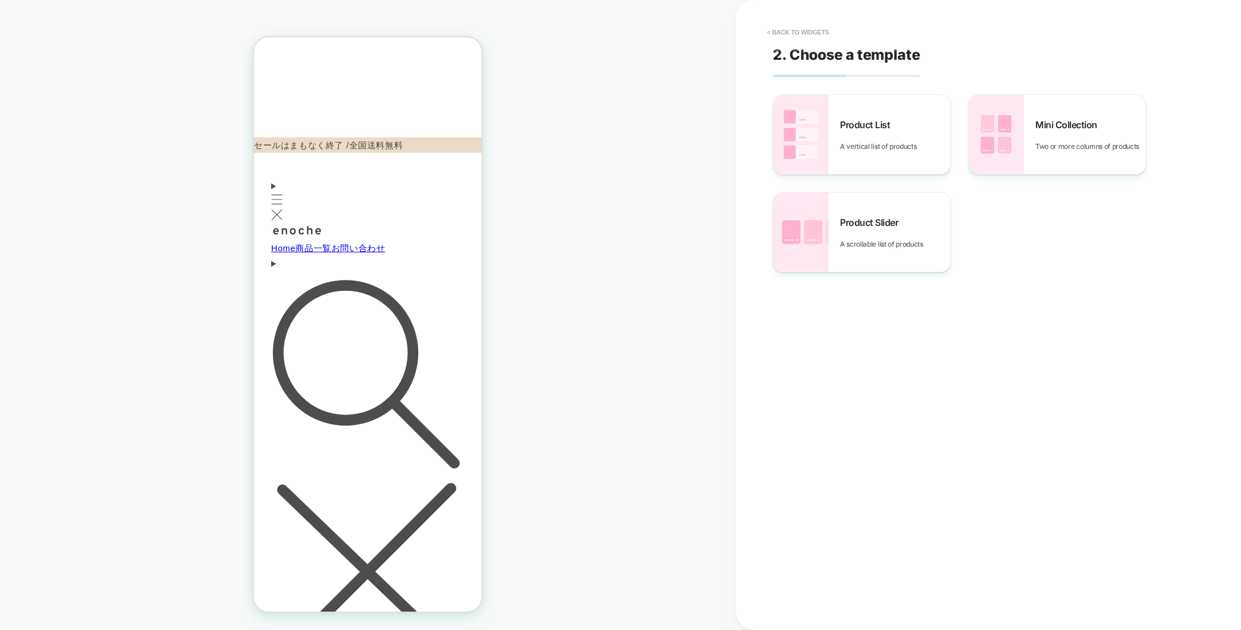
scroll to position [522, 0]
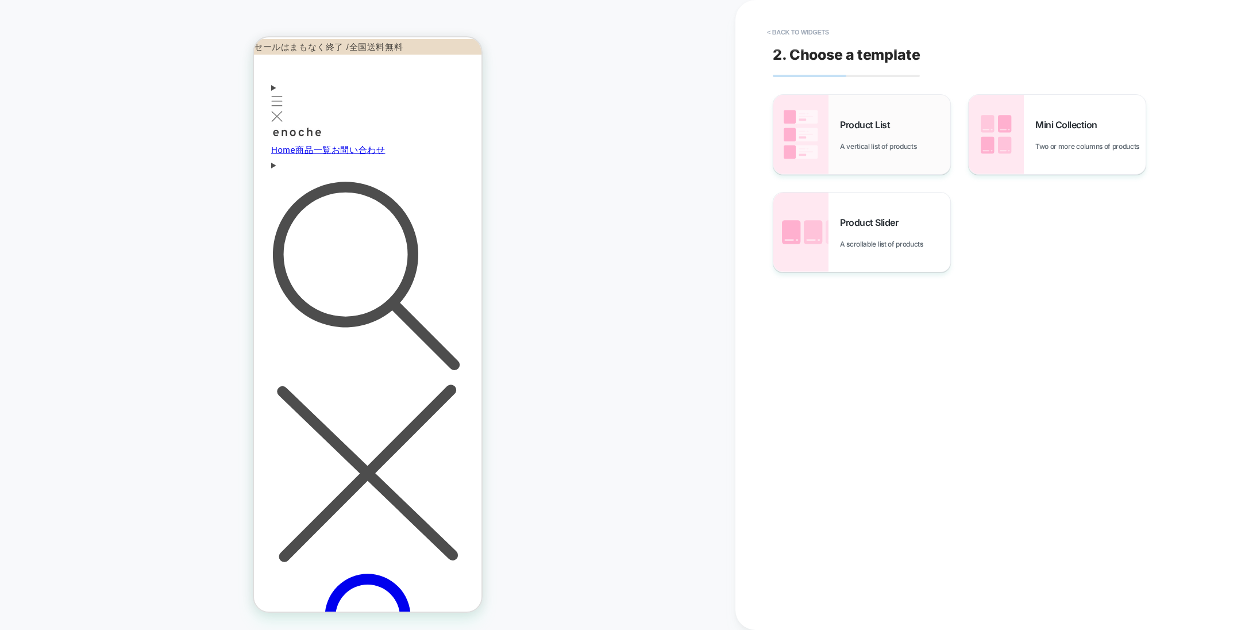
click at [920, 140] on div "Product List A vertical list of products" at bounding box center [895, 135] width 110 height 32
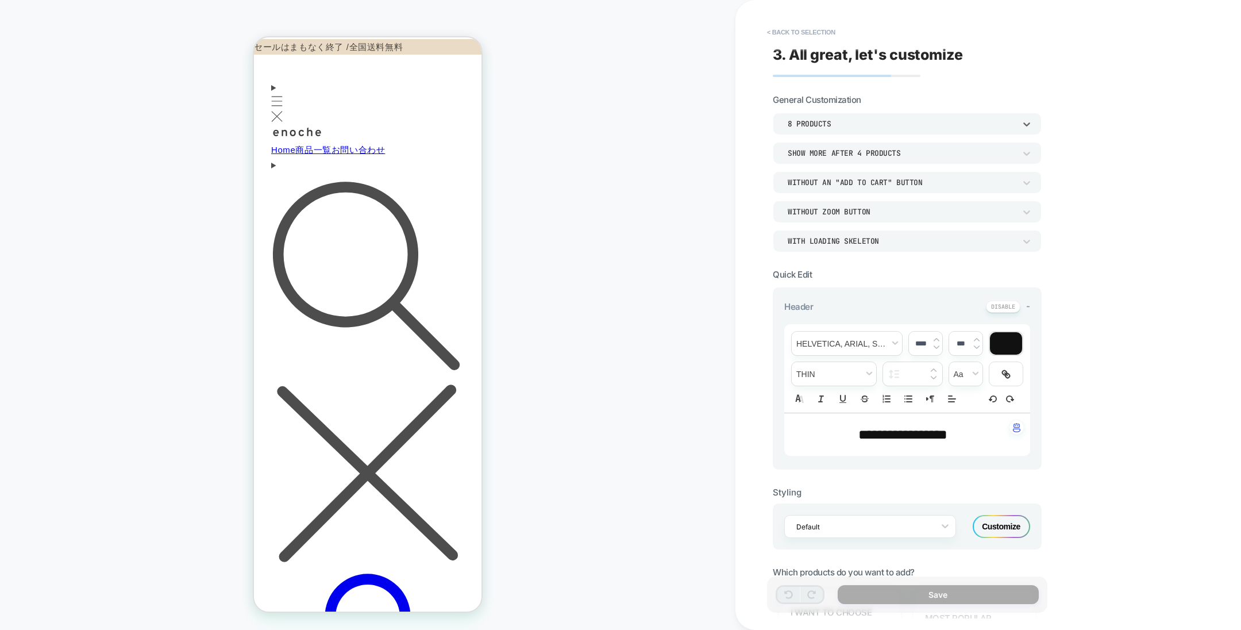
click at [847, 122] on div "8 Products" at bounding box center [901, 124] width 227 height 10
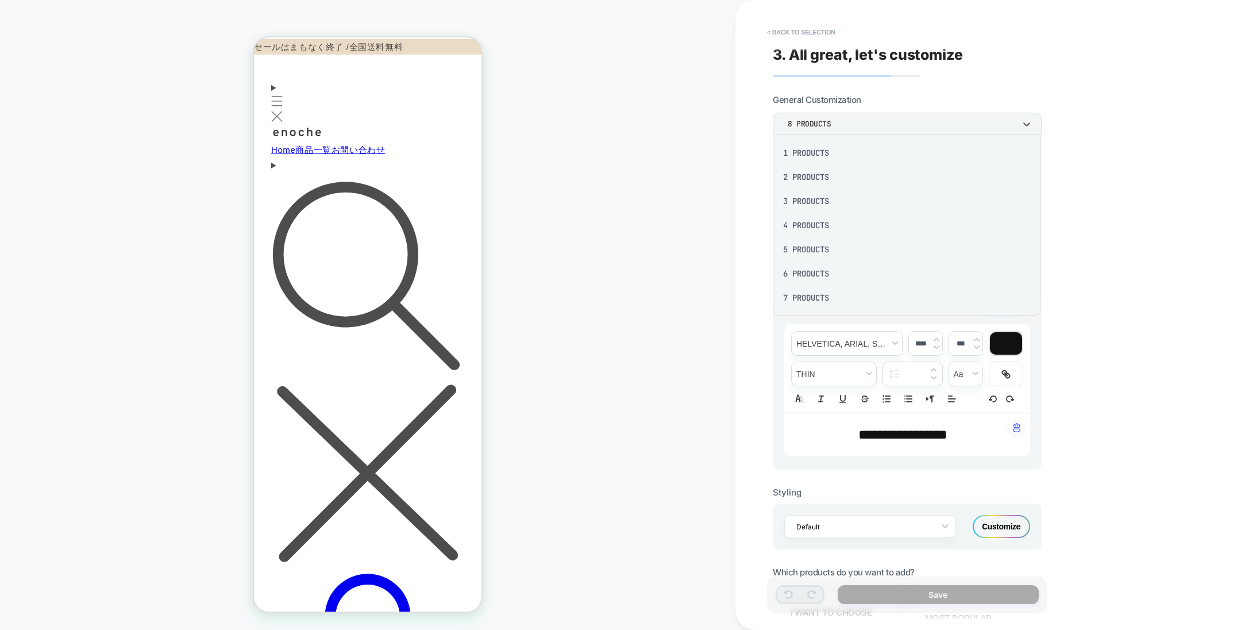
click at [835, 153] on div "1 Products" at bounding box center [907, 153] width 260 height 24
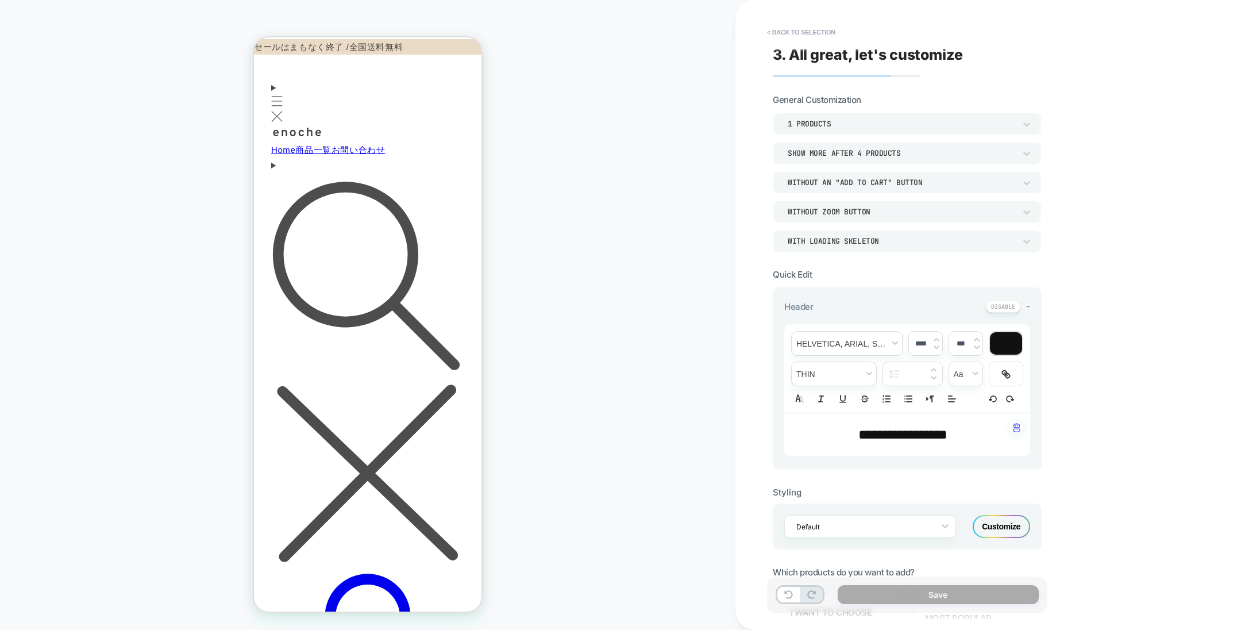
drag, startPoint x: 435, startPoint y: 244, endPoint x: 316, endPoint y: 238, distance: 119.1
copy span "You May Also Like"
click at [943, 438] on span "**********" at bounding box center [902, 434] width 89 height 14
type input "****"
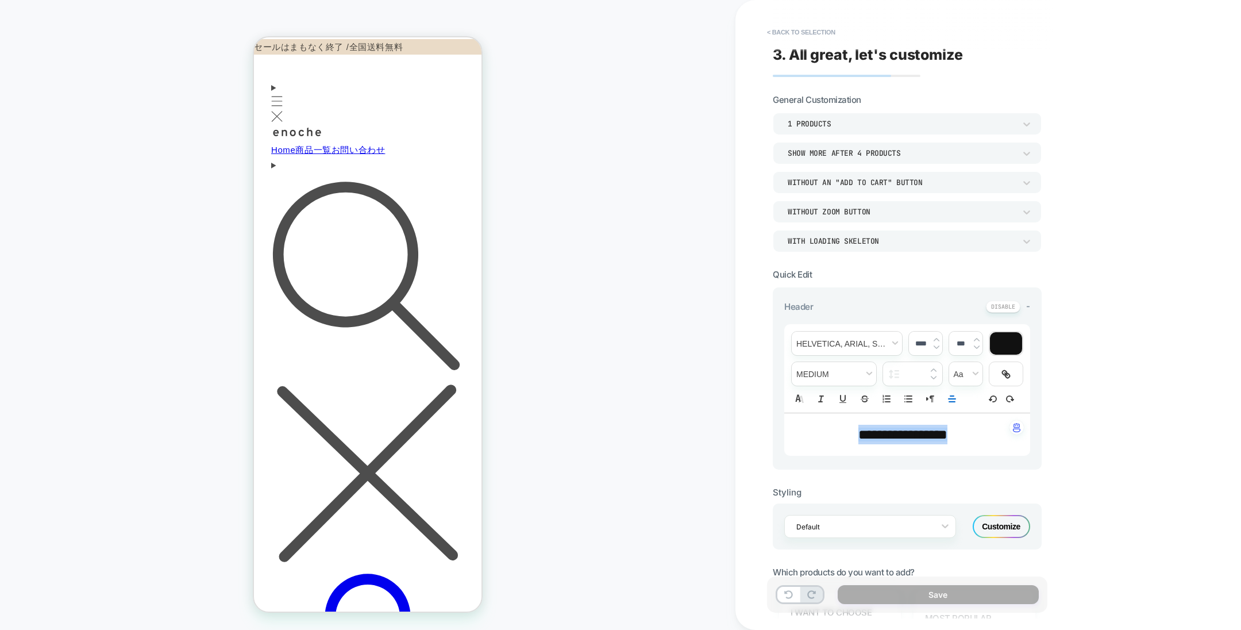
paste div
click at [1078, 497] on div "**********" at bounding box center [988, 315] width 506 height 630
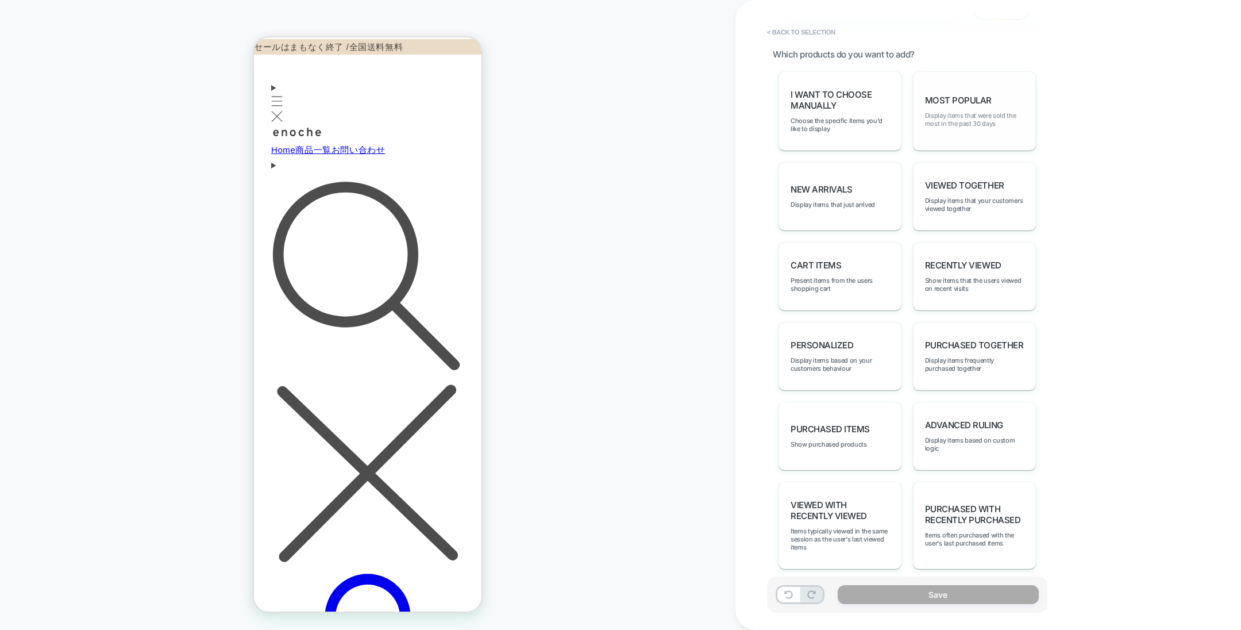
click at [943, 118] on span "Display items that were sold the most in the past 30 days" at bounding box center [974, 119] width 99 height 16
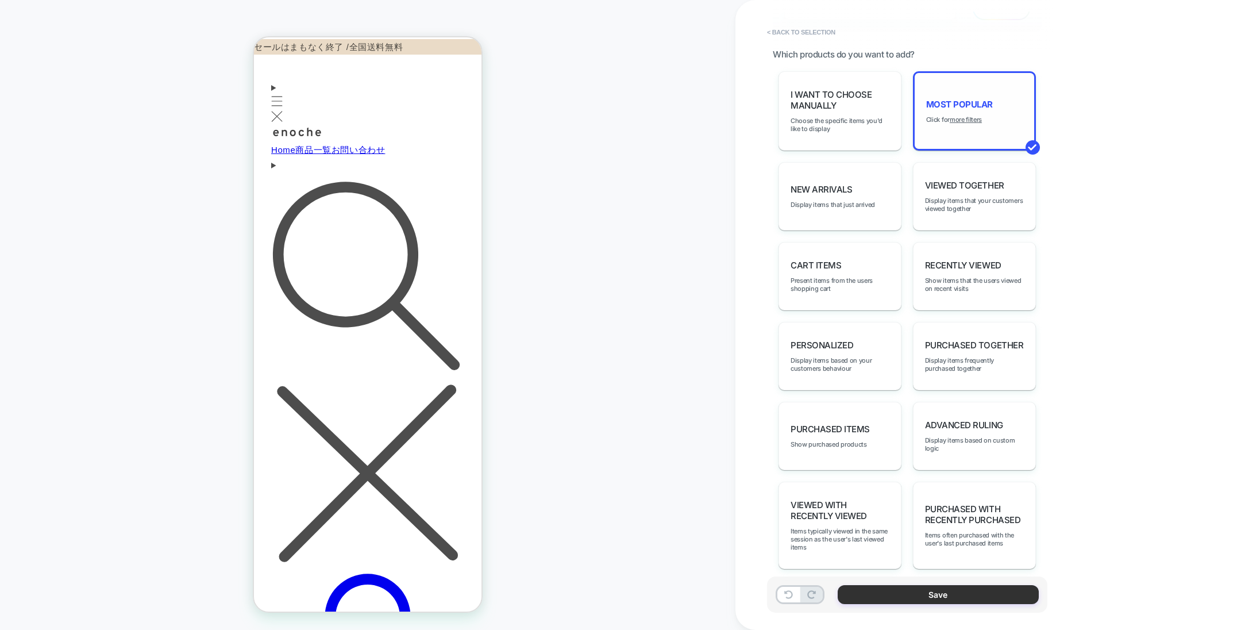
click at [925, 592] on button "Save" at bounding box center [938, 594] width 201 height 19
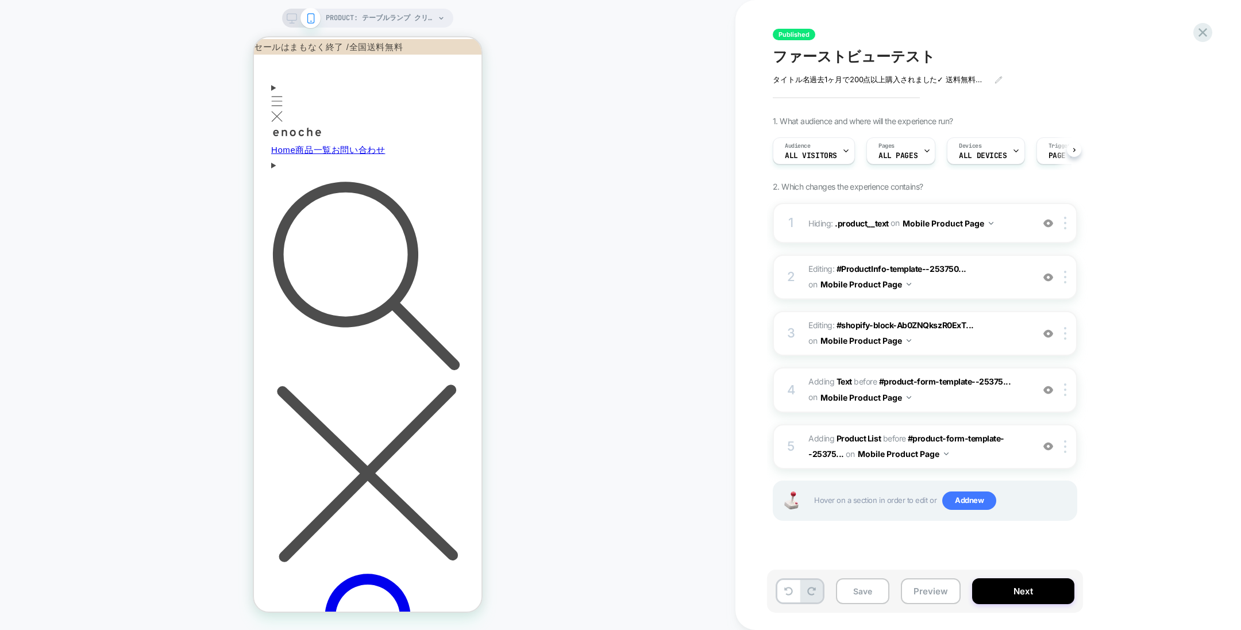
scroll to position [0, 0]
click at [863, 441] on b "Product List" at bounding box center [858, 438] width 44 height 10
click at [1044, 448] on img at bounding box center [1048, 446] width 10 height 10
click at [865, 437] on b "Product List" at bounding box center [858, 438] width 44 height 10
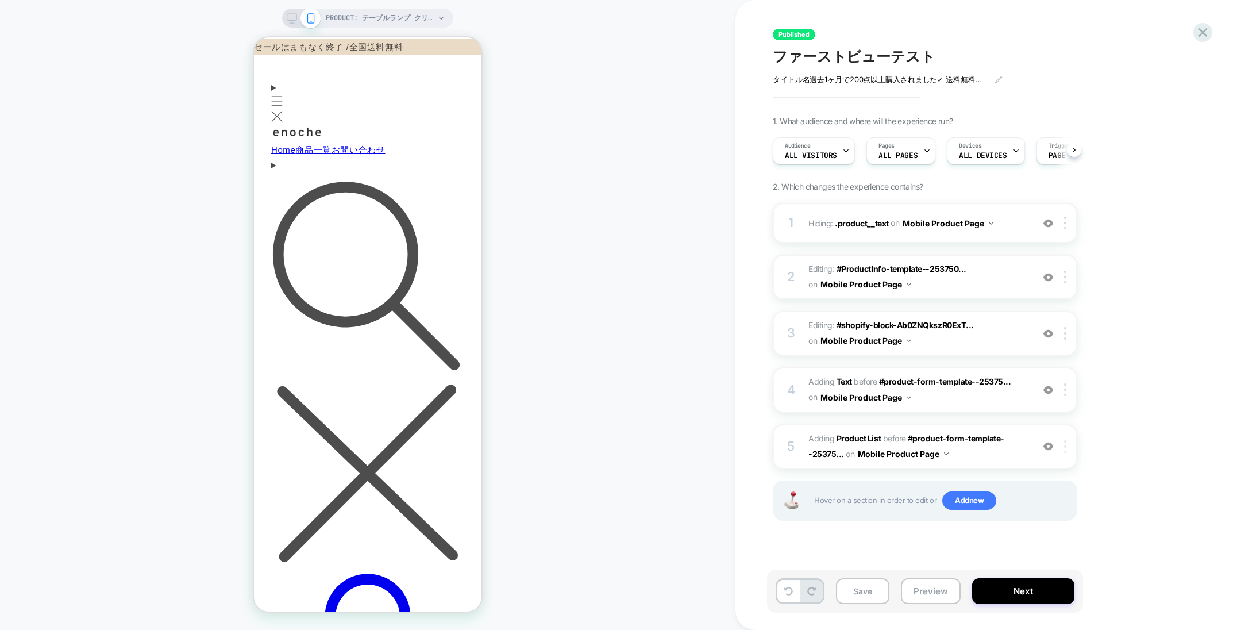
click at [1064, 448] on img at bounding box center [1065, 446] width 2 height 13
click at [1063, 448] on div at bounding box center [1067, 446] width 19 height 13
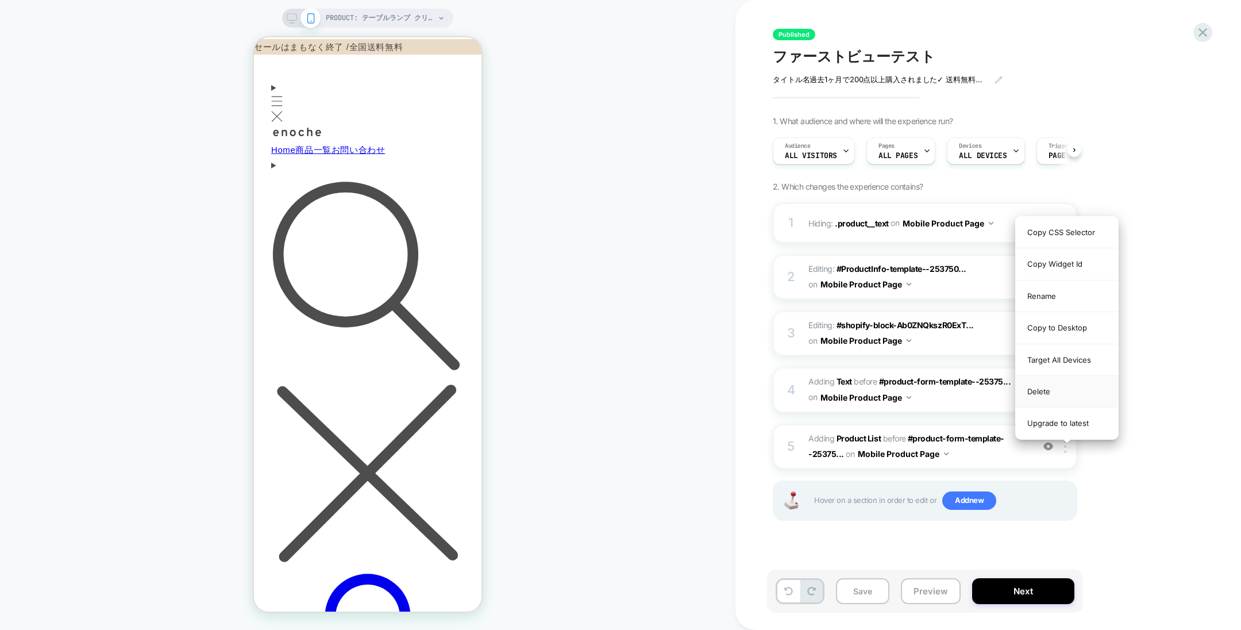
click at [1049, 388] on div "Delete" at bounding box center [1067, 392] width 102 height 32
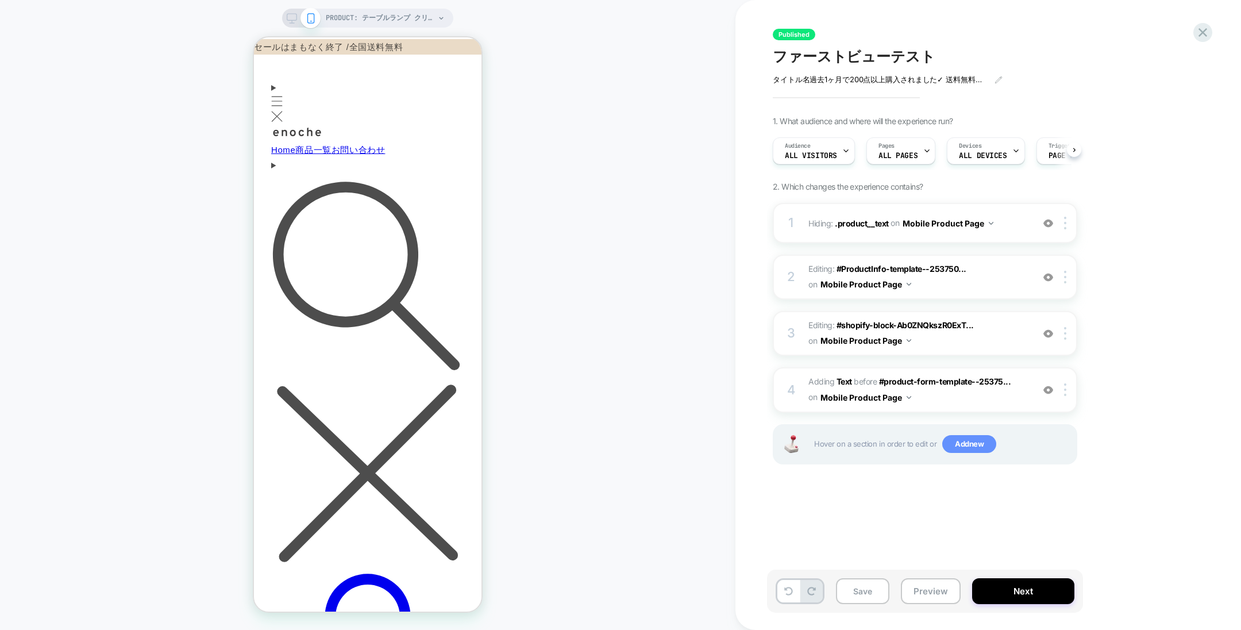
click at [965, 446] on span "Add new" at bounding box center [969, 444] width 54 height 18
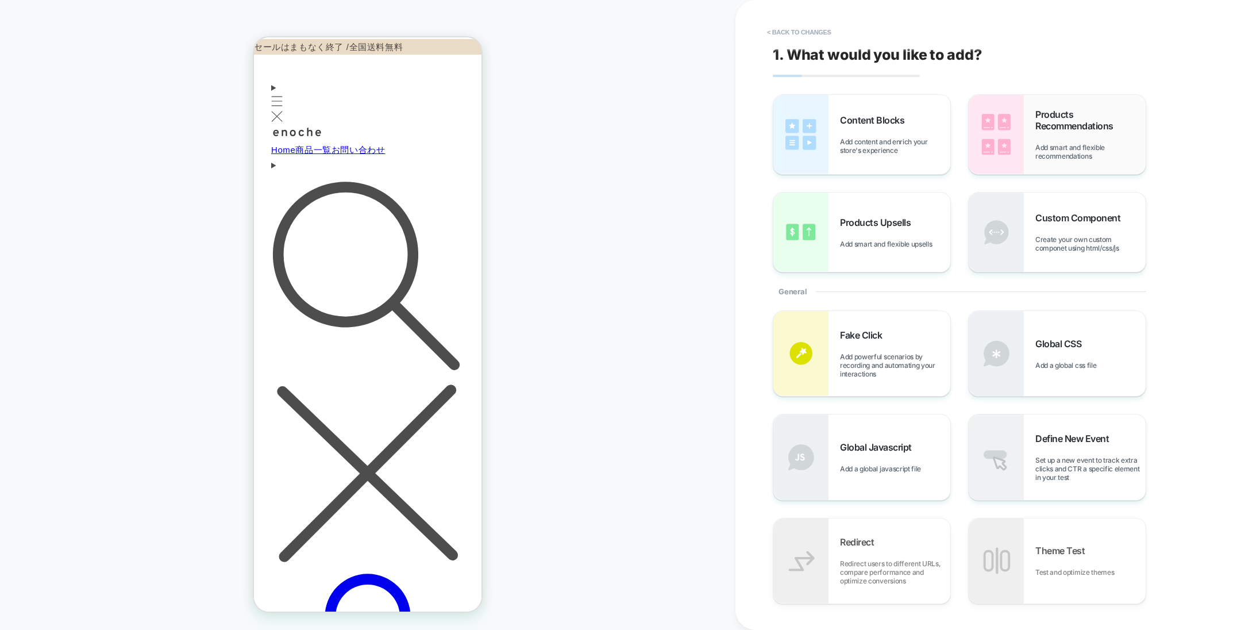
click at [1036, 124] on span "Products Recommendations" at bounding box center [1090, 120] width 110 height 23
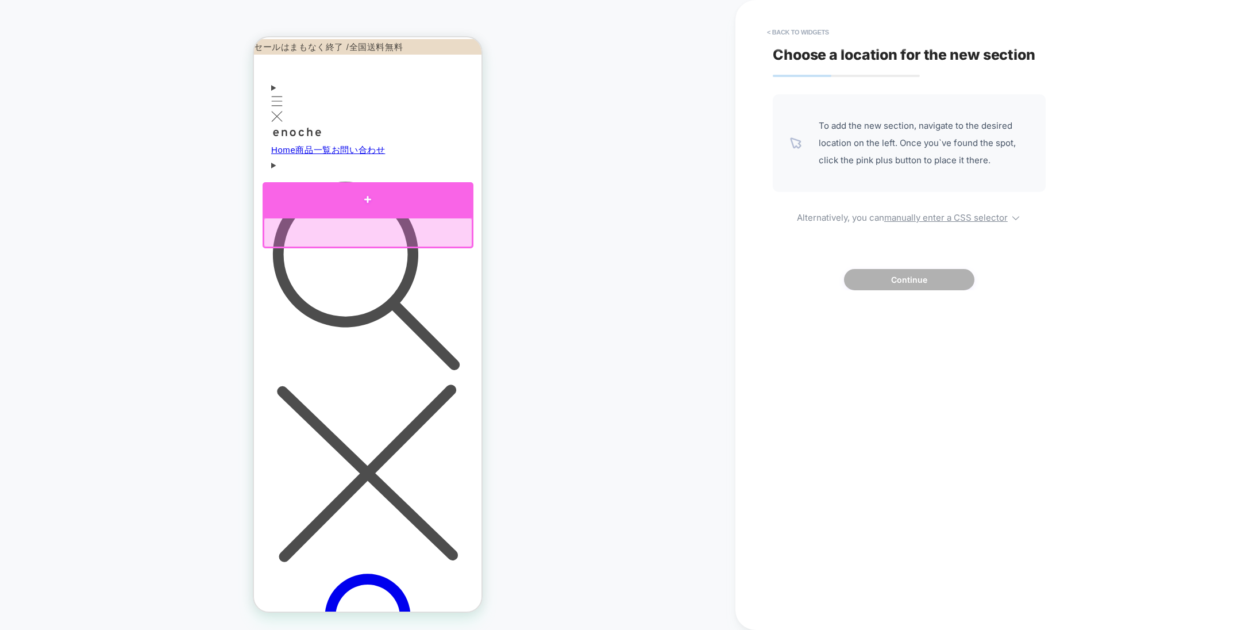
click at [441, 207] on div at bounding box center [368, 199] width 211 height 34
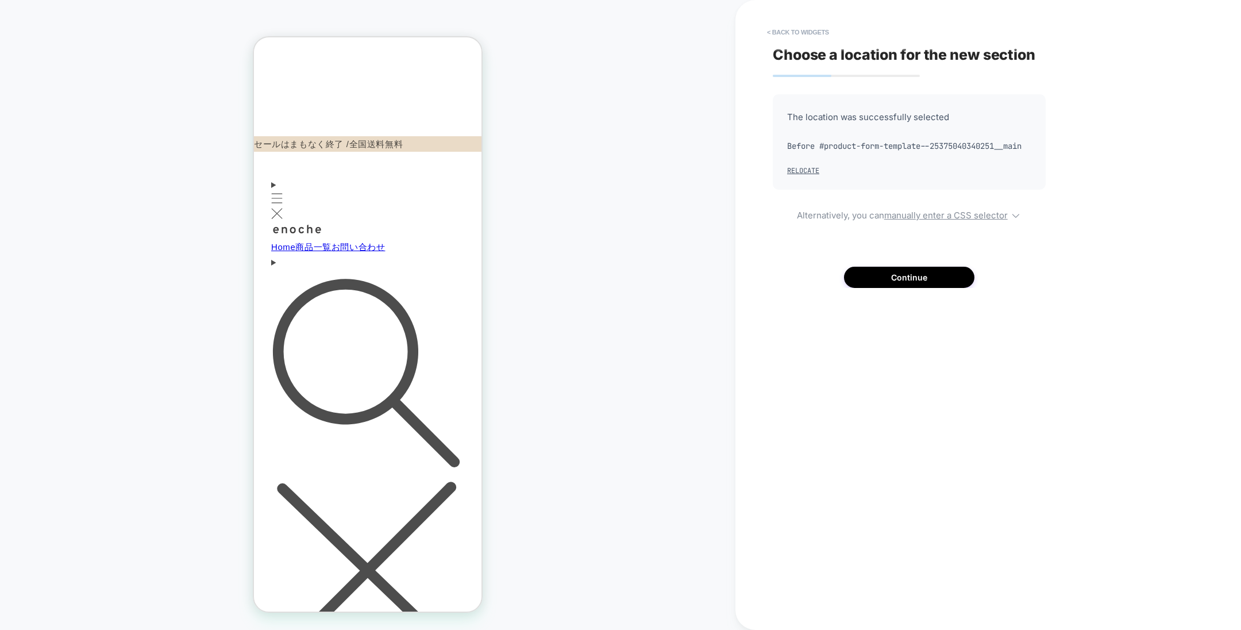
scroll to position [424, 0]
click at [884, 288] on button "Continue" at bounding box center [909, 277] width 130 height 21
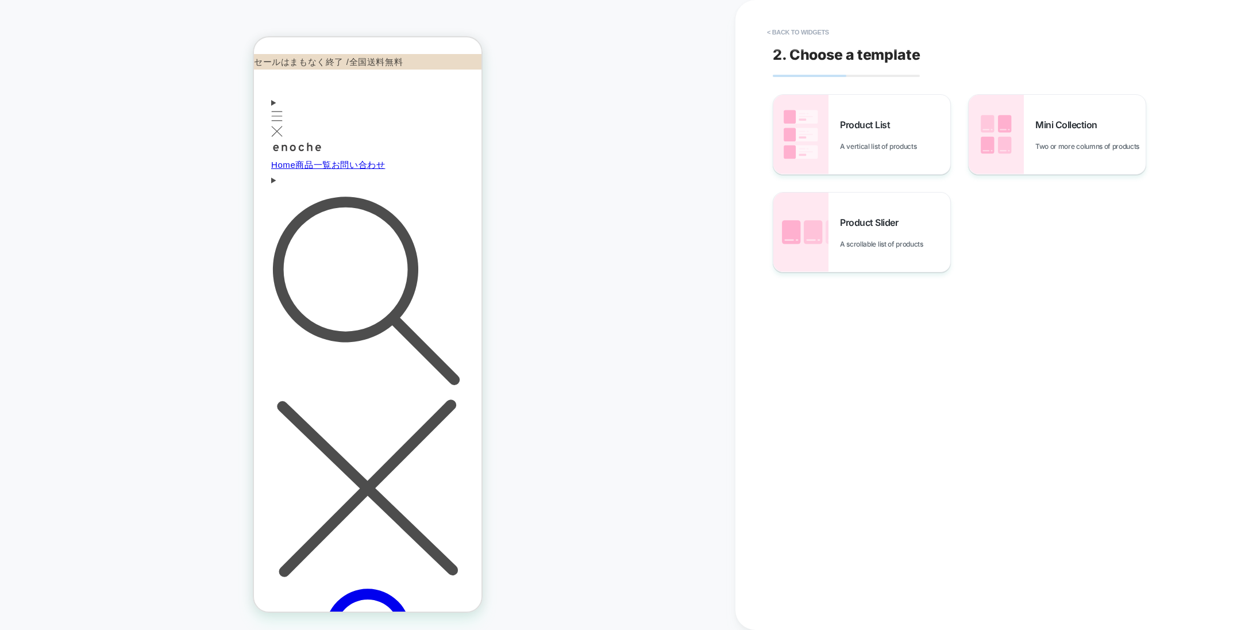
scroll to position [522, 0]
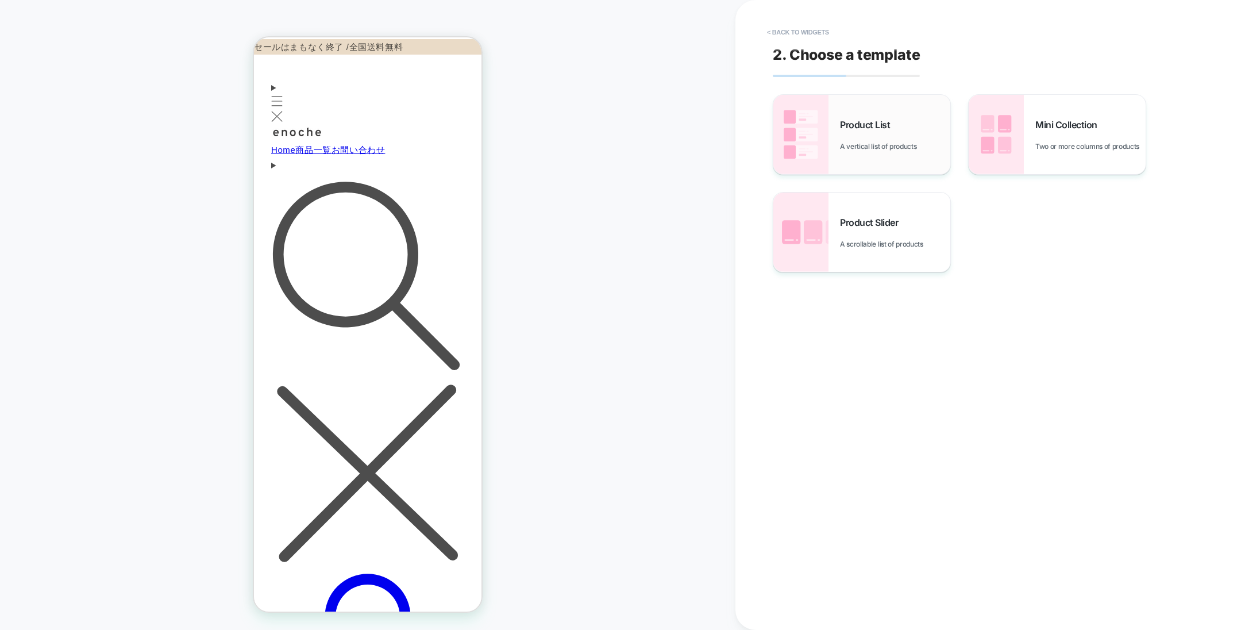
click at [884, 157] on div "Product List A vertical list of products" at bounding box center [861, 134] width 177 height 79
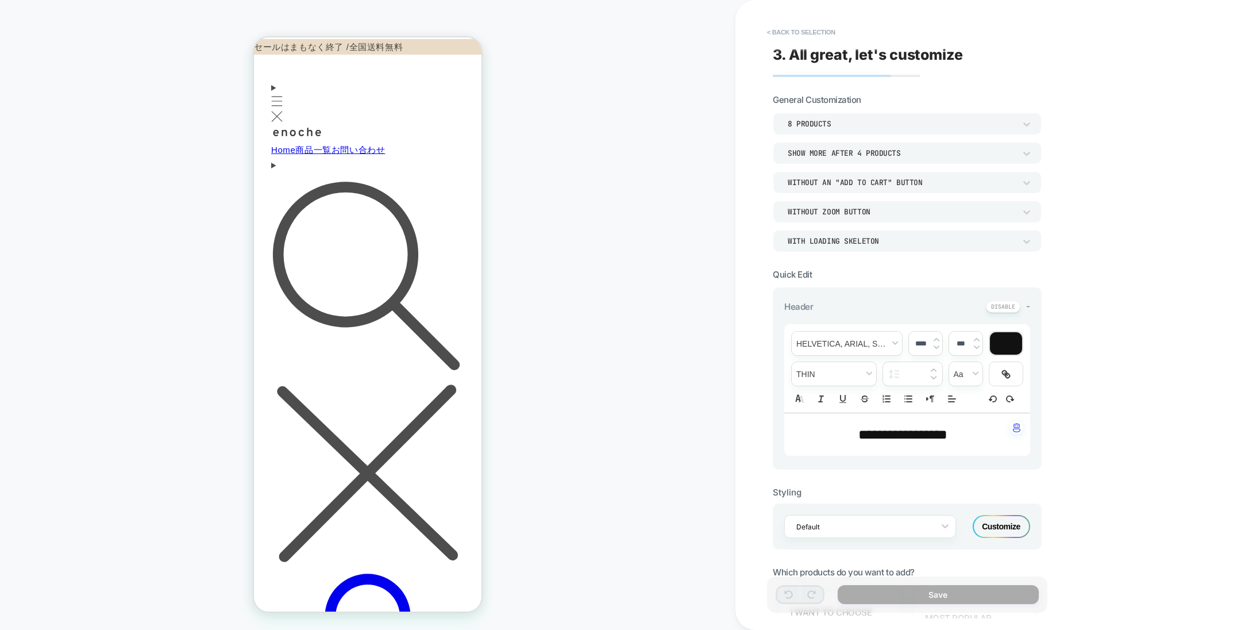
click at [961, 434] on p "**********" at bounding box center [903, 435] width 214 height 20
type input "****"
click at [961, 434] on p "**********" at bounding box center [903, 435] width 214 height 20
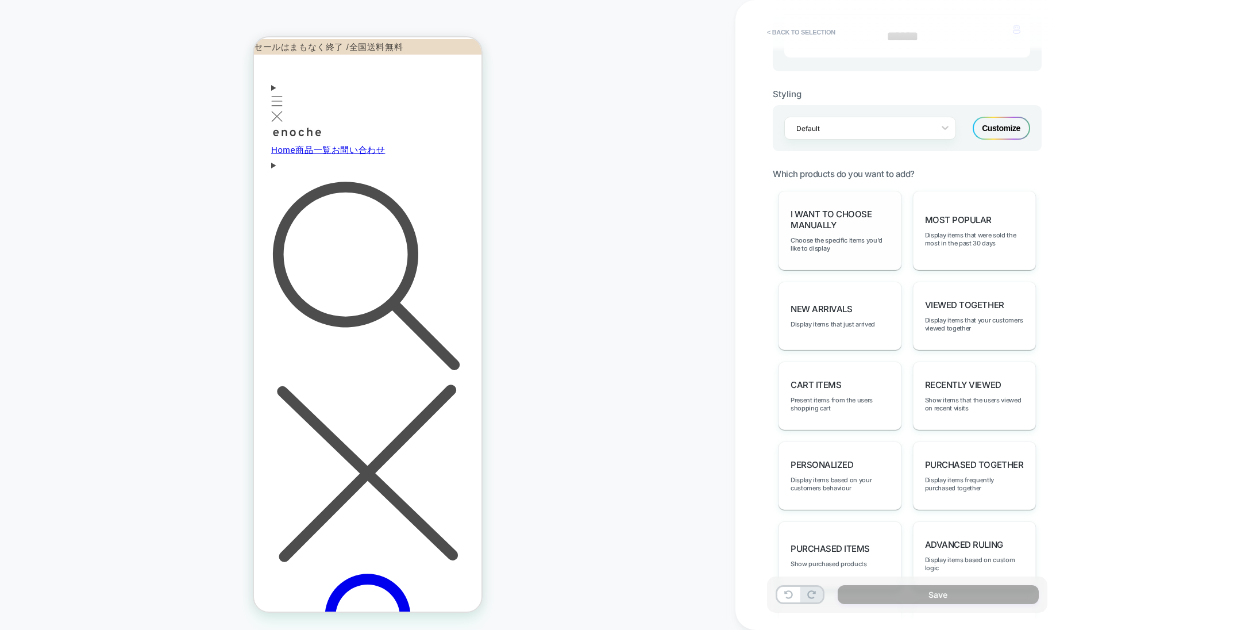
scroll to position [399, 0]
click at [956, 252] on div "Most Popular Display items that were sold the most in the past 30 days" at bounding box center [974, 229] width 123 height 79
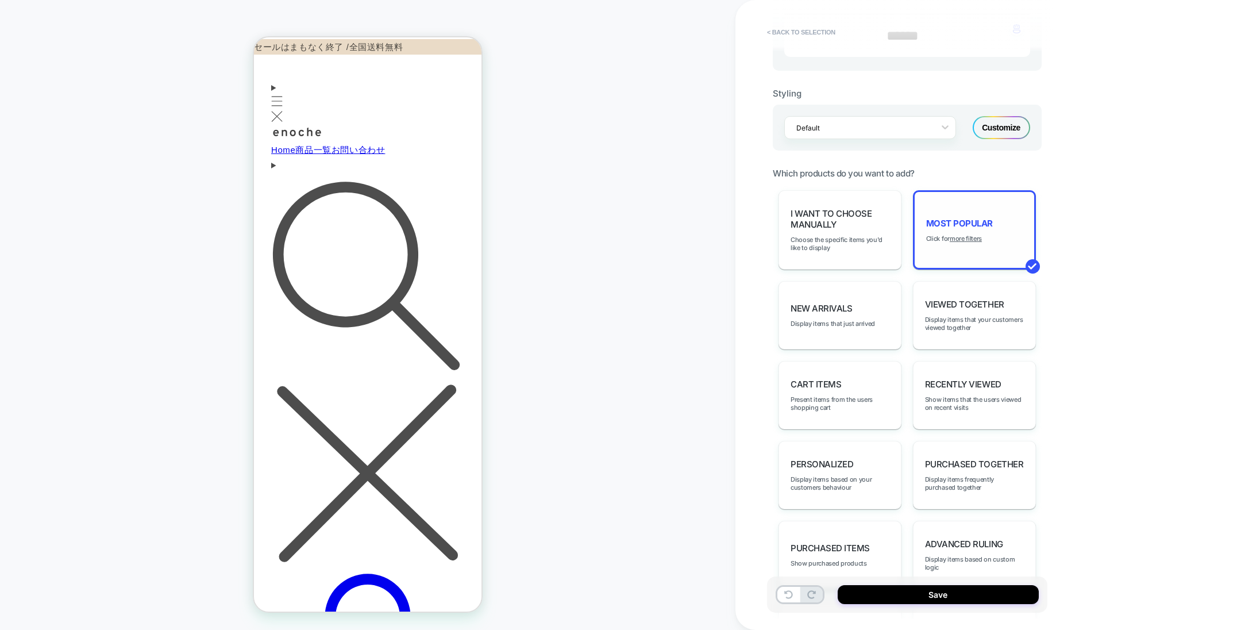
scroll to position [0, 0]
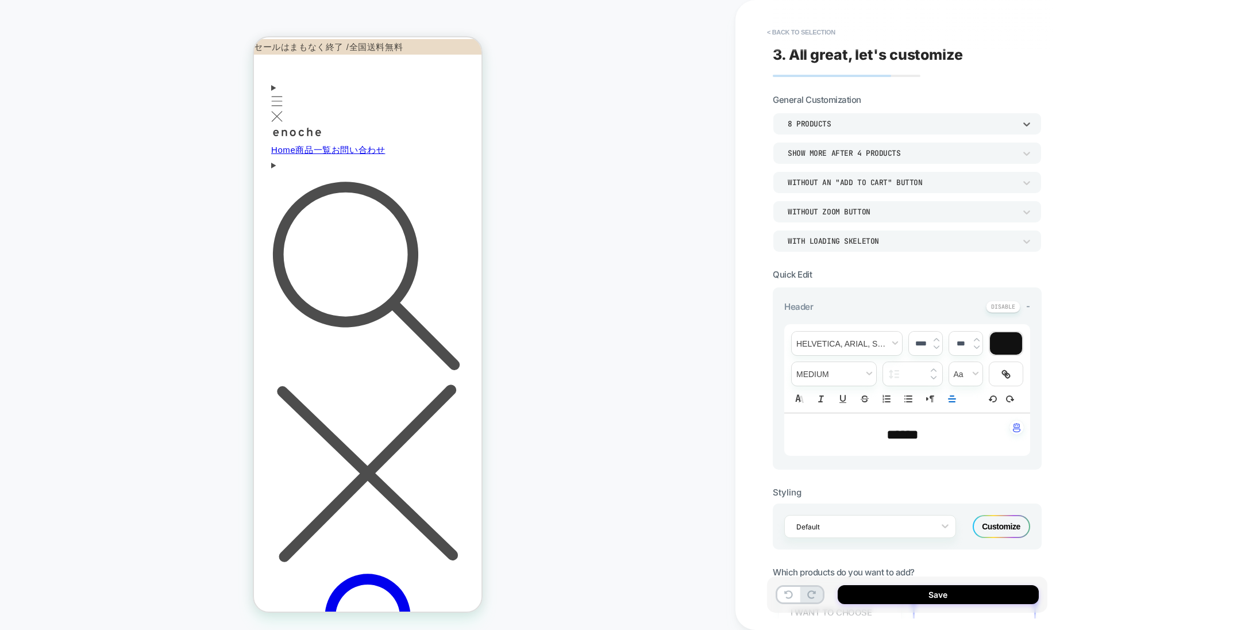
click at [922, 116] on div "8 Products" at bounding box center [907, 124] width 269 height 22
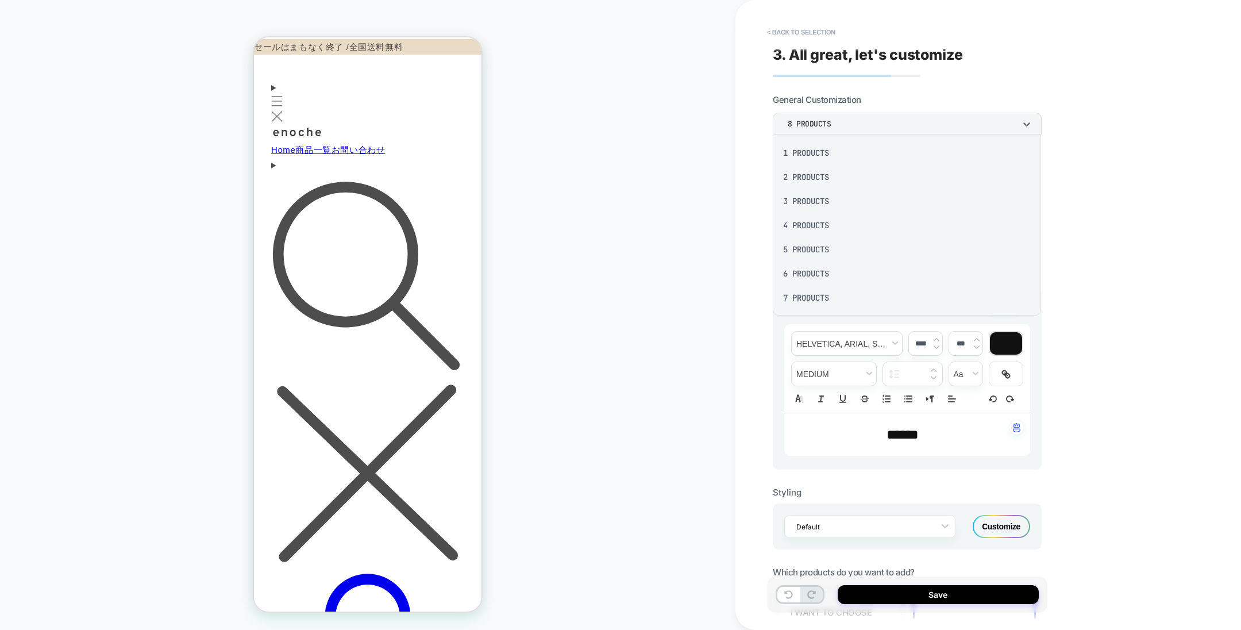
click at [856, 148] on div "1 Products" at bounding box center [907, 153] width 260 height 24
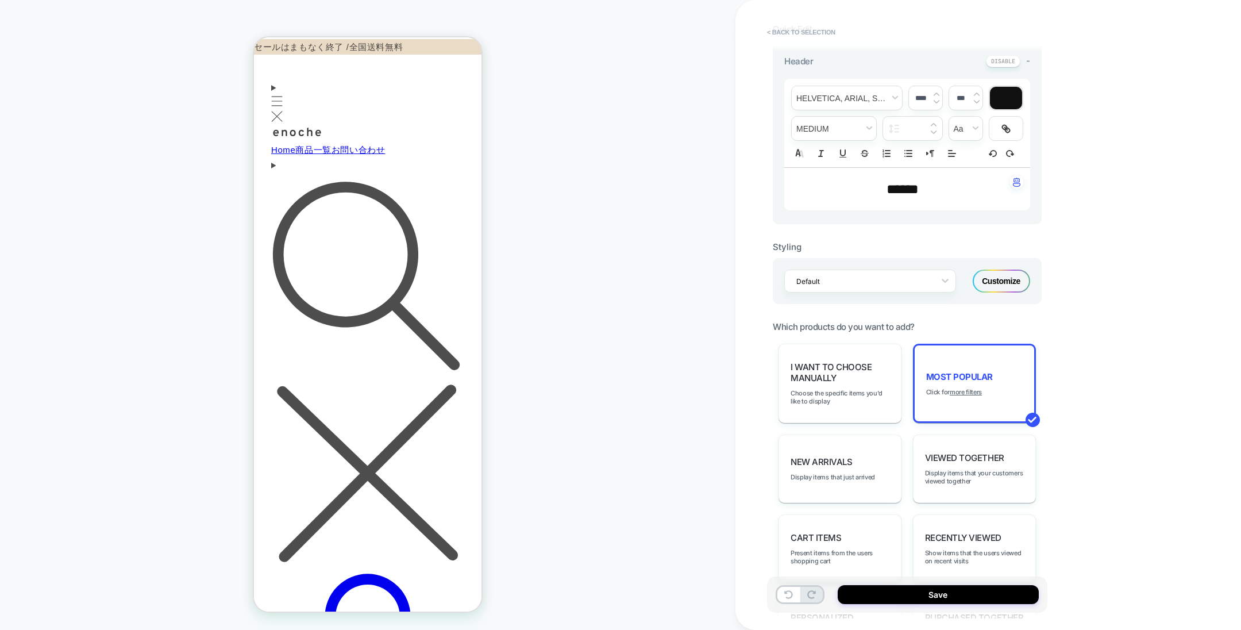
scroll to position [246, 0]
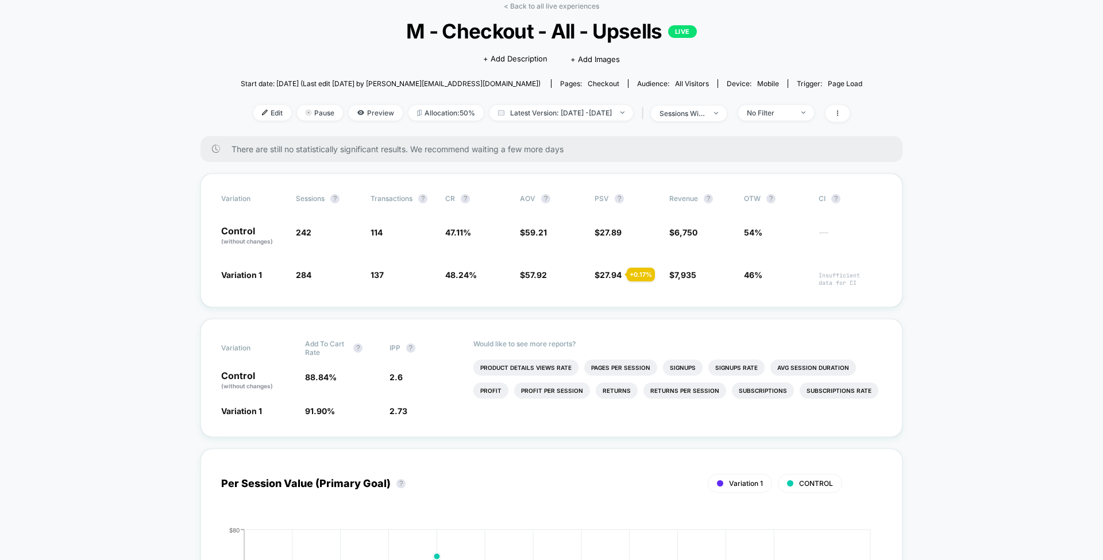
scroll to position [57, 0]
click at [727, 114] on span "sessions with impression" at bounding box center [689, 114] width 76 height 16
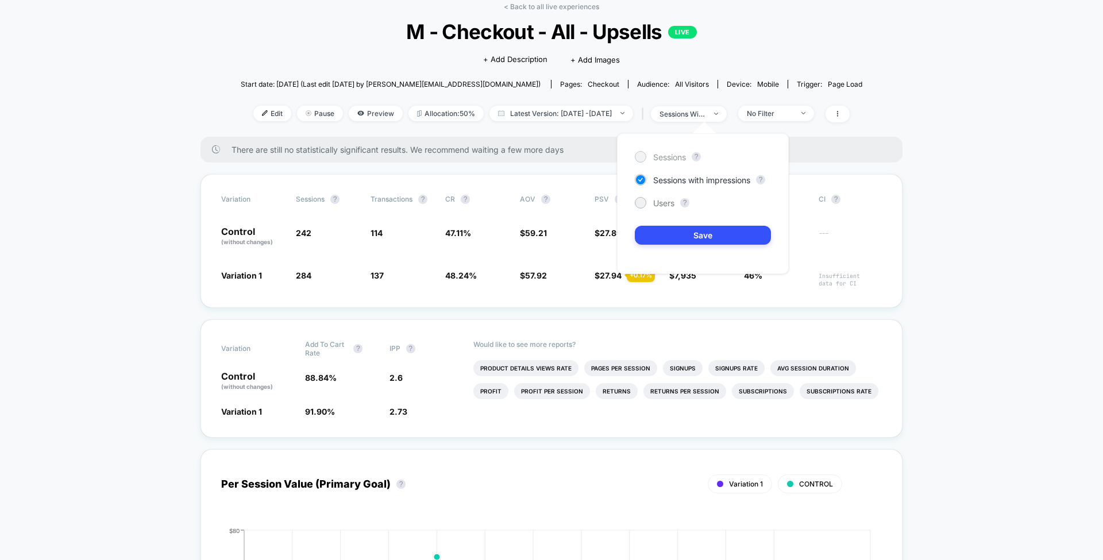
click at [645, 155] on div at bounding box center [640, 156] width 11 height 11
click at [686, 234] on button "Save" at bounding box center [703, 235] width 136 height 19
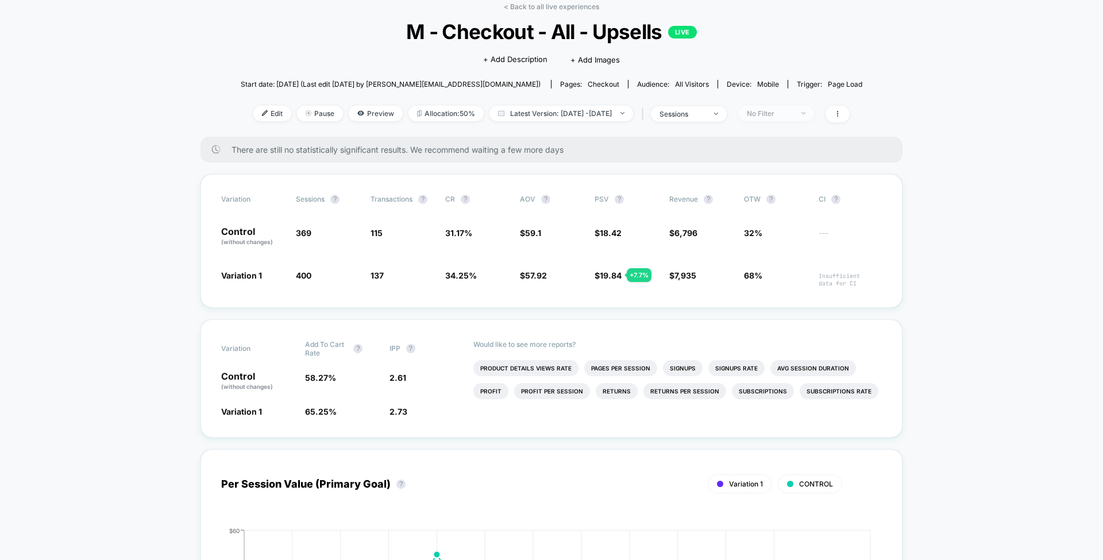
click at [793, 115] on div "No Filter" at bounding box center [770, 113] width 46 height 9
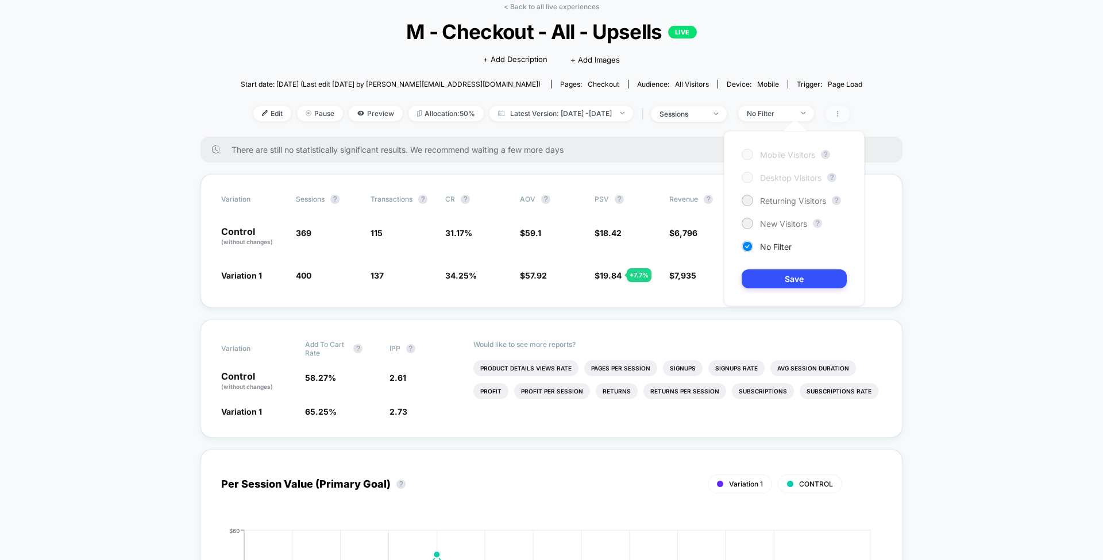
click at [850, 117] on span at bounding box center [838, 114] width 24 height 17
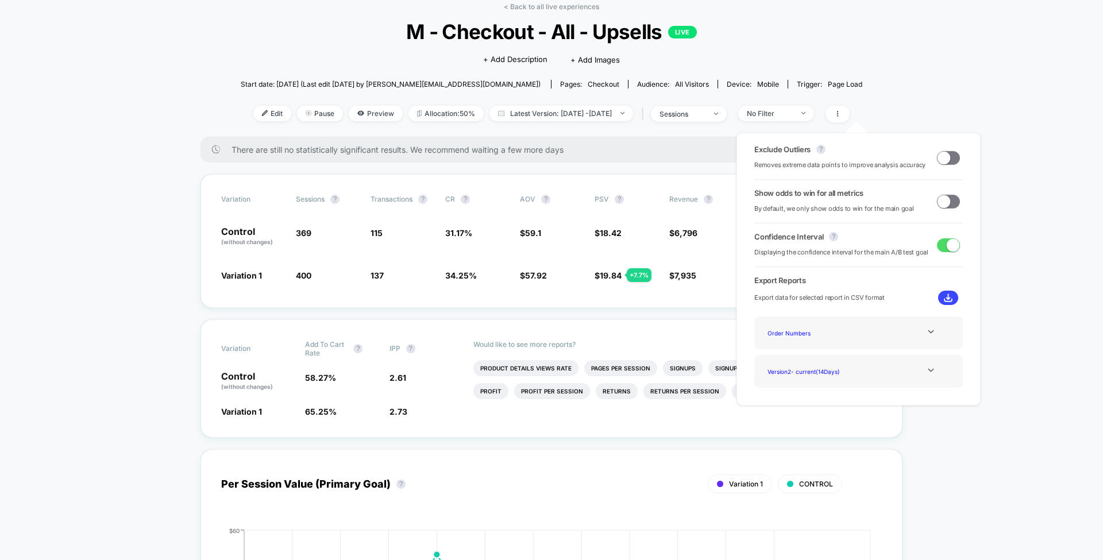
click at [946, 296] on img at bounding box center [948, 298] width 9 height 9
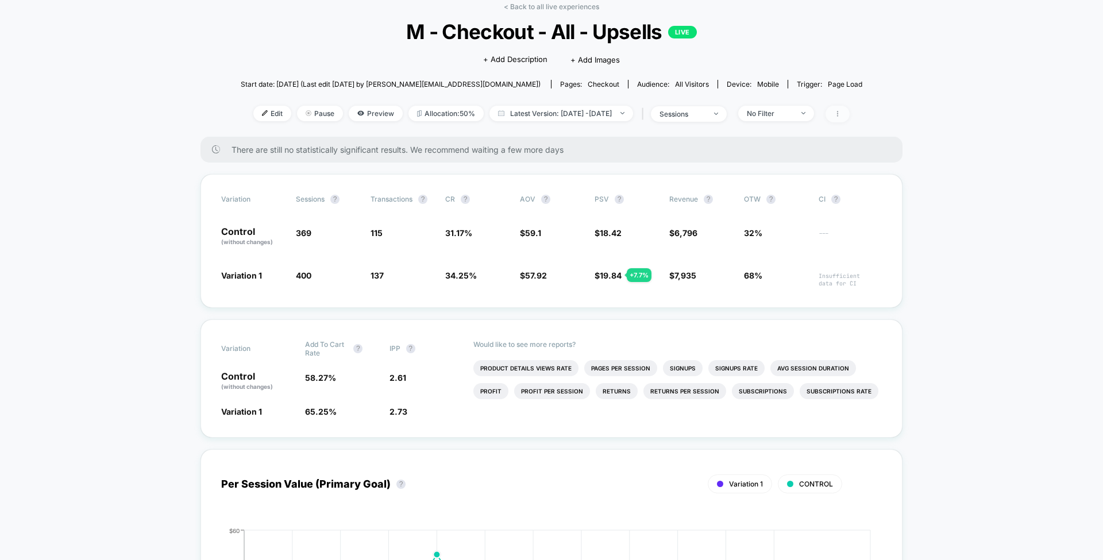
click at [841, 113] on icon at bounding box center [837, 113] width 7 height 7
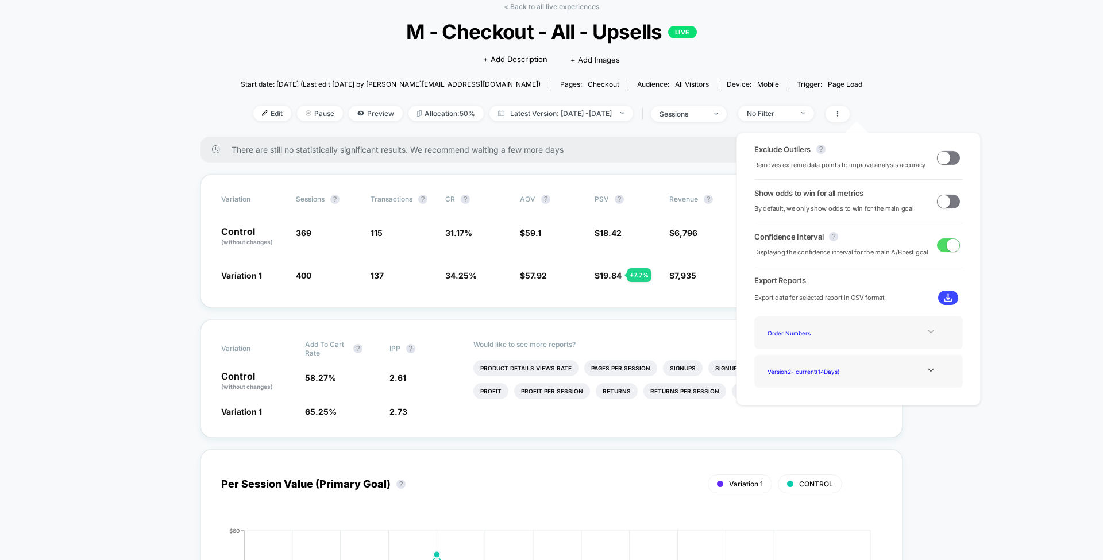
click at [918, 332] on div at bounding box center [931, 331] width 47 height 9
click at [813, 367] on div "Best Selling Items" at bounding box center [809, 364] width 92 height 16
click at [947, 295] on img at bounding box center [948, 298] width 9 height 9
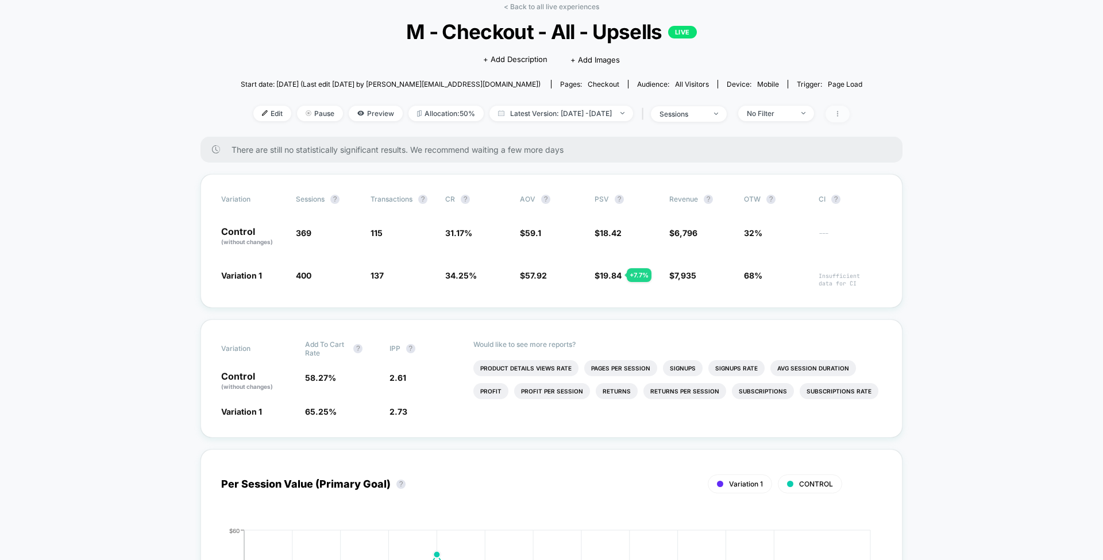
click at [838, 113] on icon at bounding box center [837, 114] width 1 height 6
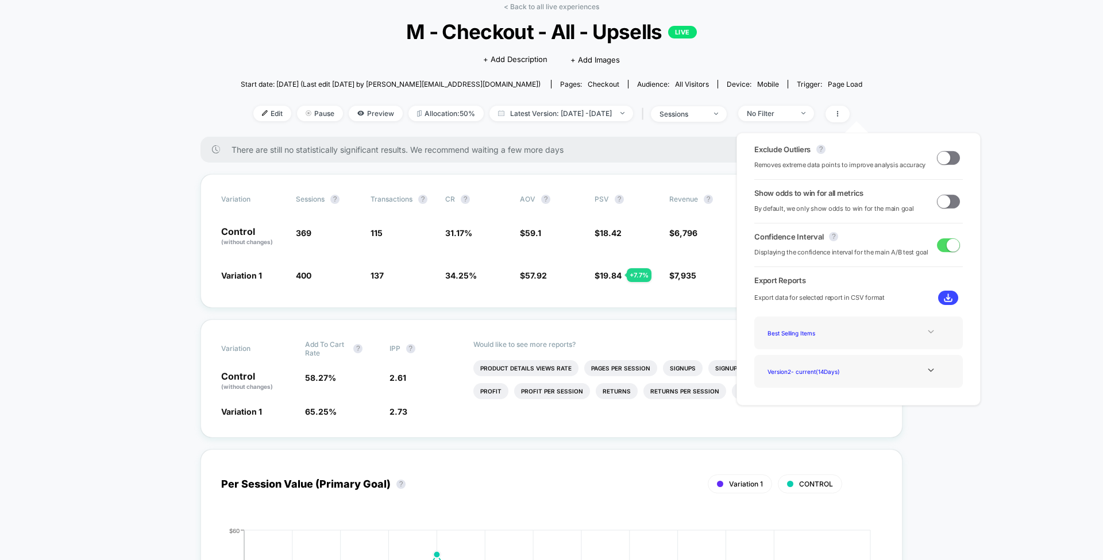
click at [908, 328] on div at bounding box center [931, 331] width 47 height 9
click at [832, 344] on div "Experience Data" at bounding box center [809, 349] width 92 height 16
click at [944, 295] on img at bounding box center [948, 298] width 9 height 9
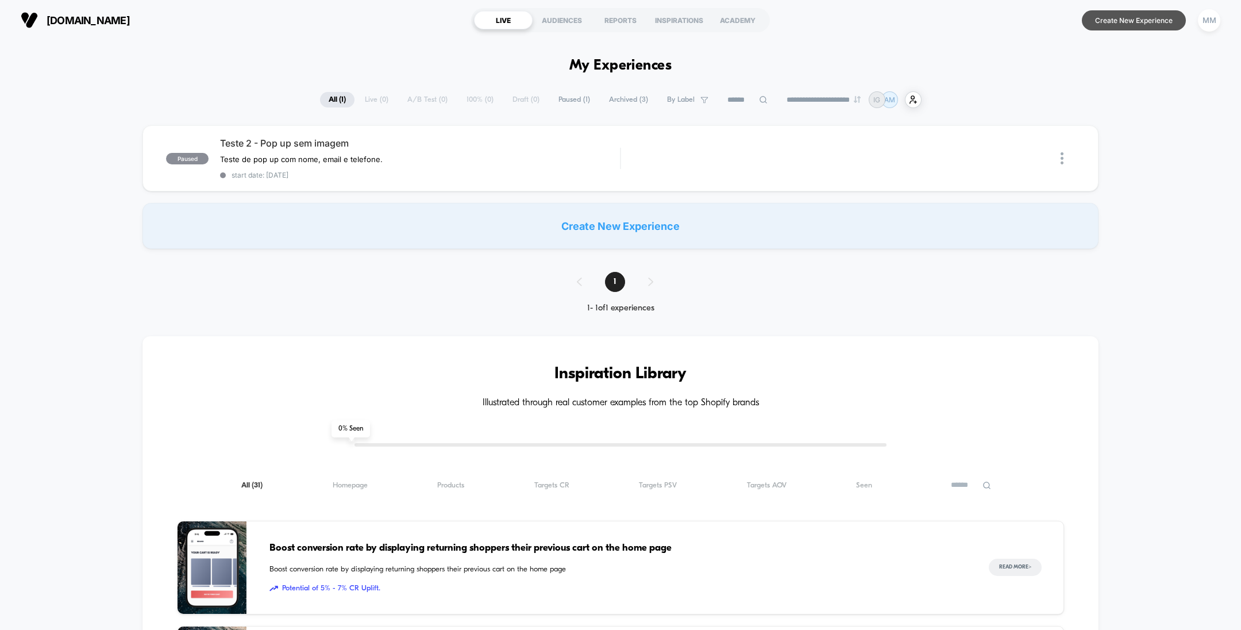
click at [1125, 22] on button "Create New Experience" at bounding box center [1134, 20] width 104 height 20
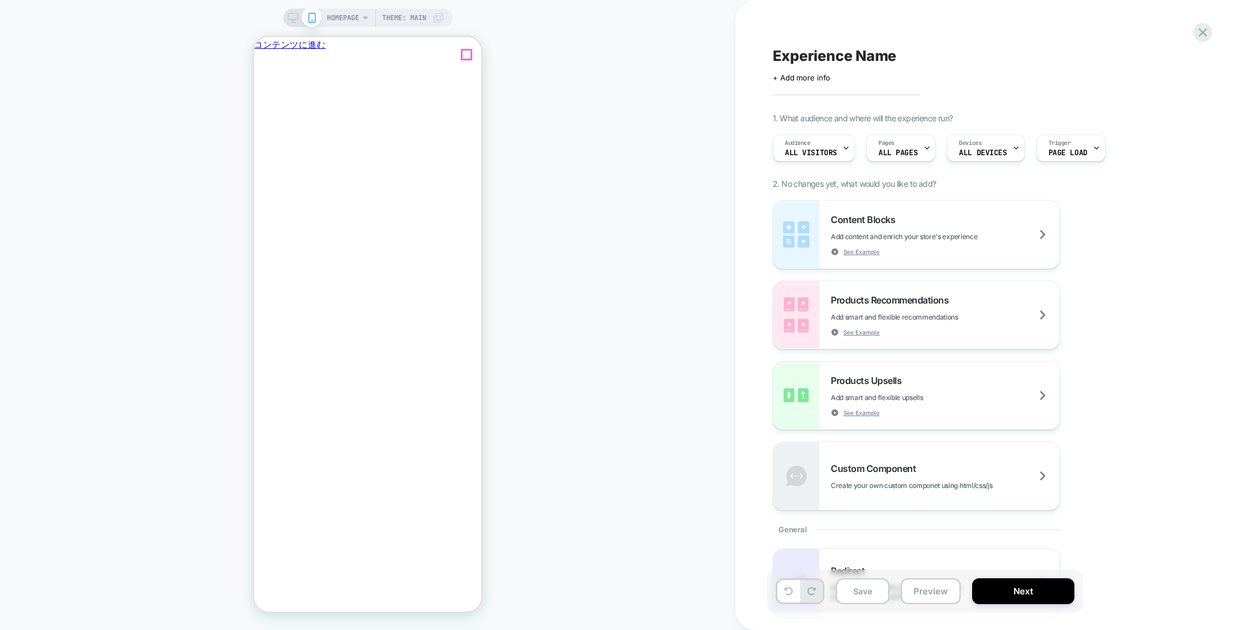
click at [259, 108] on icon "閉じる" at bounding box center [259, 108] width 0 height 0
click at [362, 17] on icon at bounding box center [365, 17] width 7 height 7
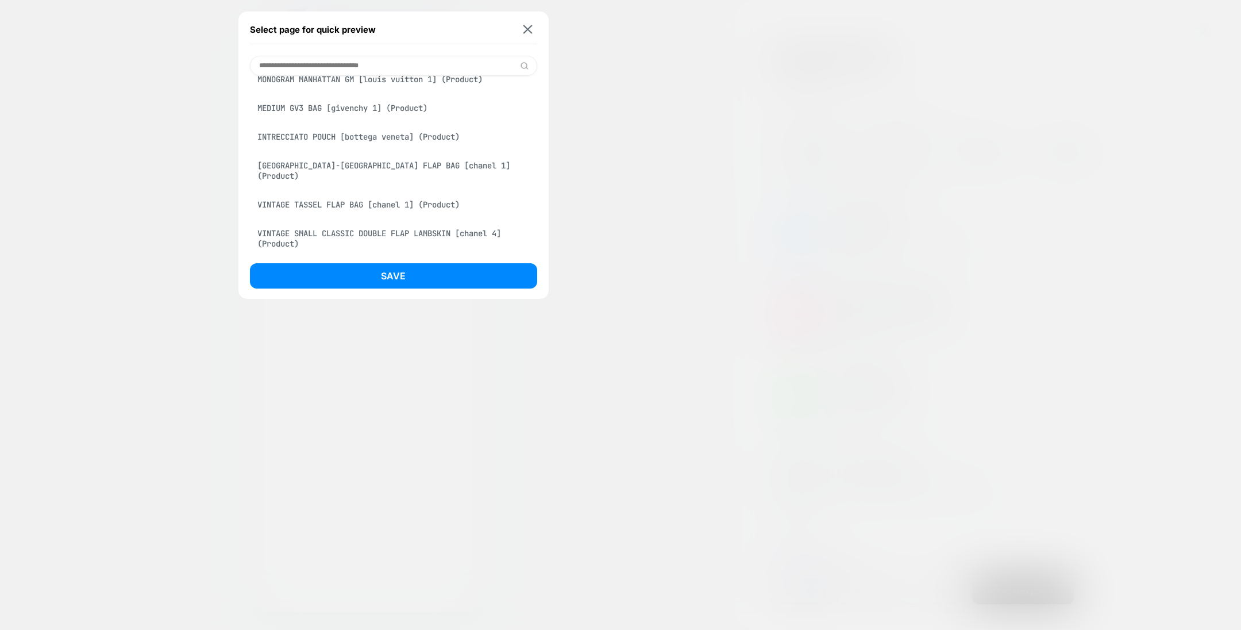
scroll to position [424, 0]
click at [410, 84] on div "MONOGRAM MANHATTAN GM [louis vuitton 1] (Product)" at bounding box center [393, 76] width 287 height 22
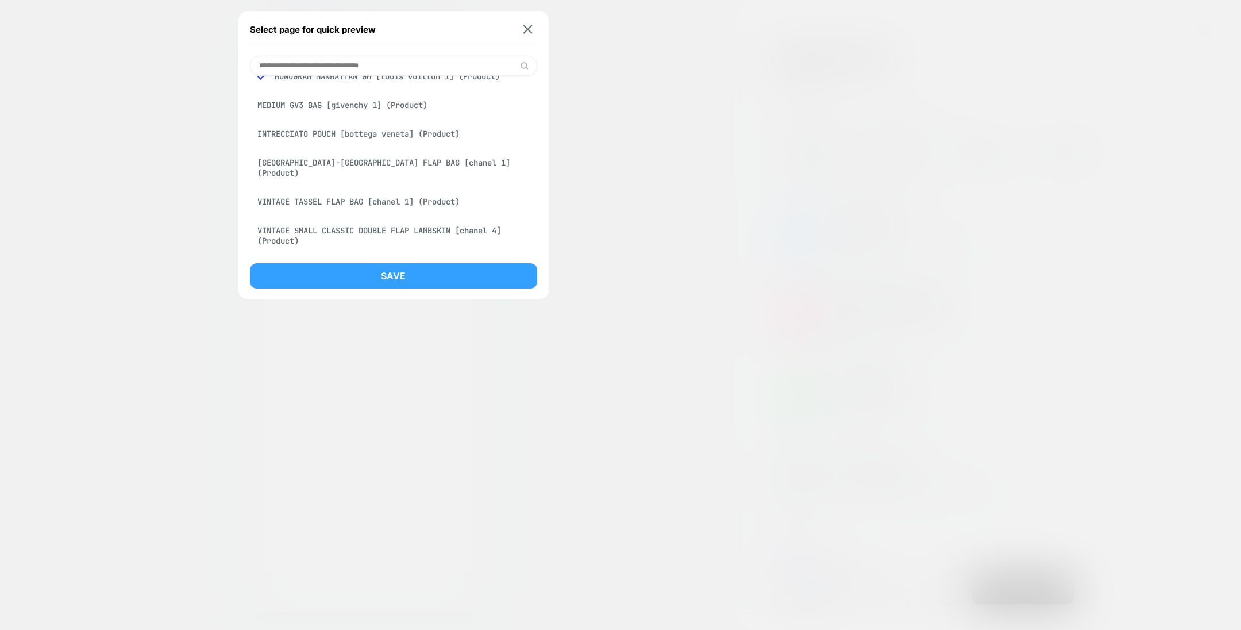
click at [395, 269] on button "Save" at bounding box center [393, 275] width 287 height 25
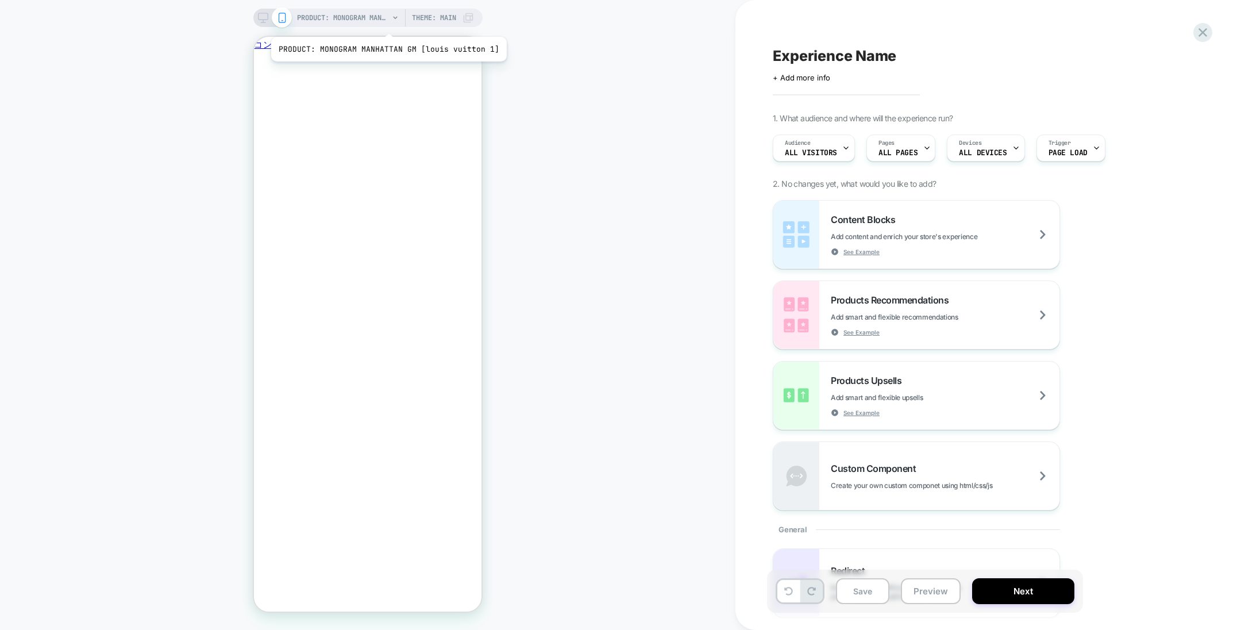
click at [386, 22] on span "PRODUCT: MONOGRAM MANHATTAN GM [louis vuitton 1]" at bounding box center [343, 18] width 92 height 18
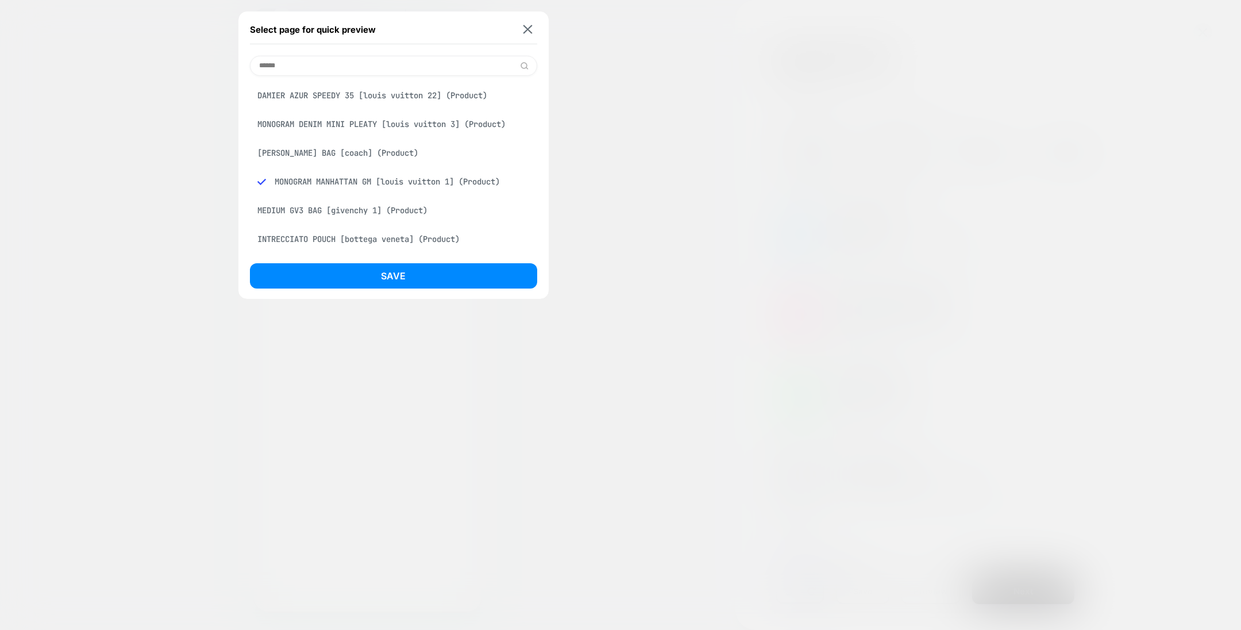
type input "******"
click at [391, 153] on div "KACEY SATCHEL BAG [coach] (Product)" at bounding box center [393, 153] width 287 height 22
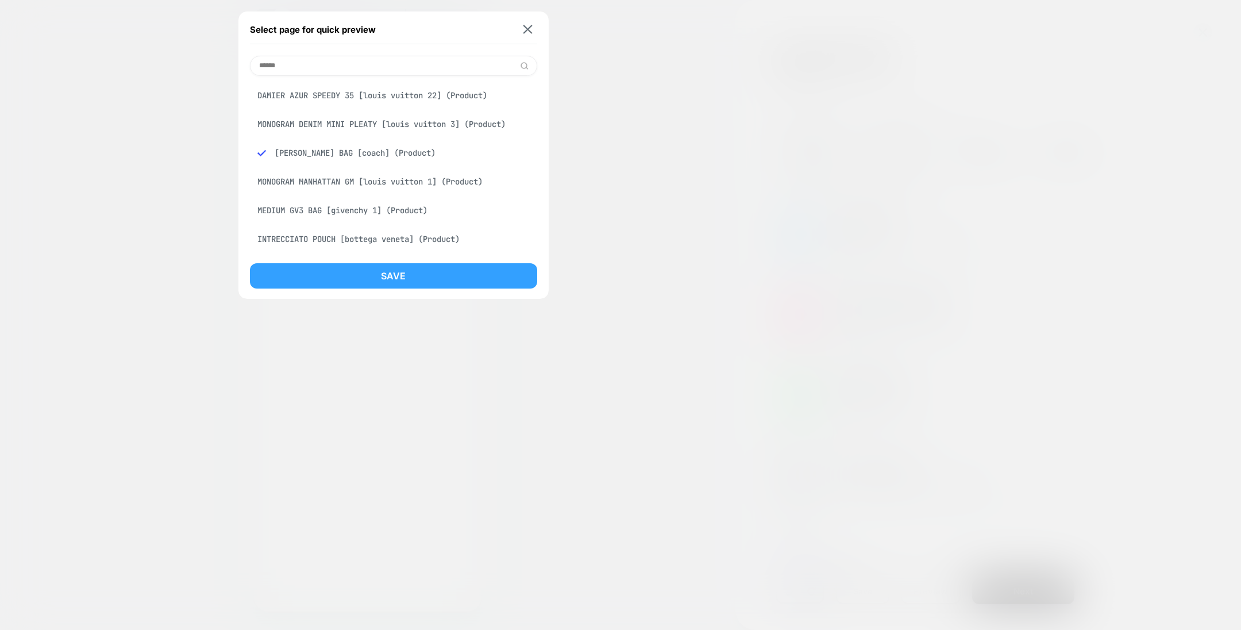
click at [415, 267] on button "Save" at bounding box center [393, 275] width 287 height 25
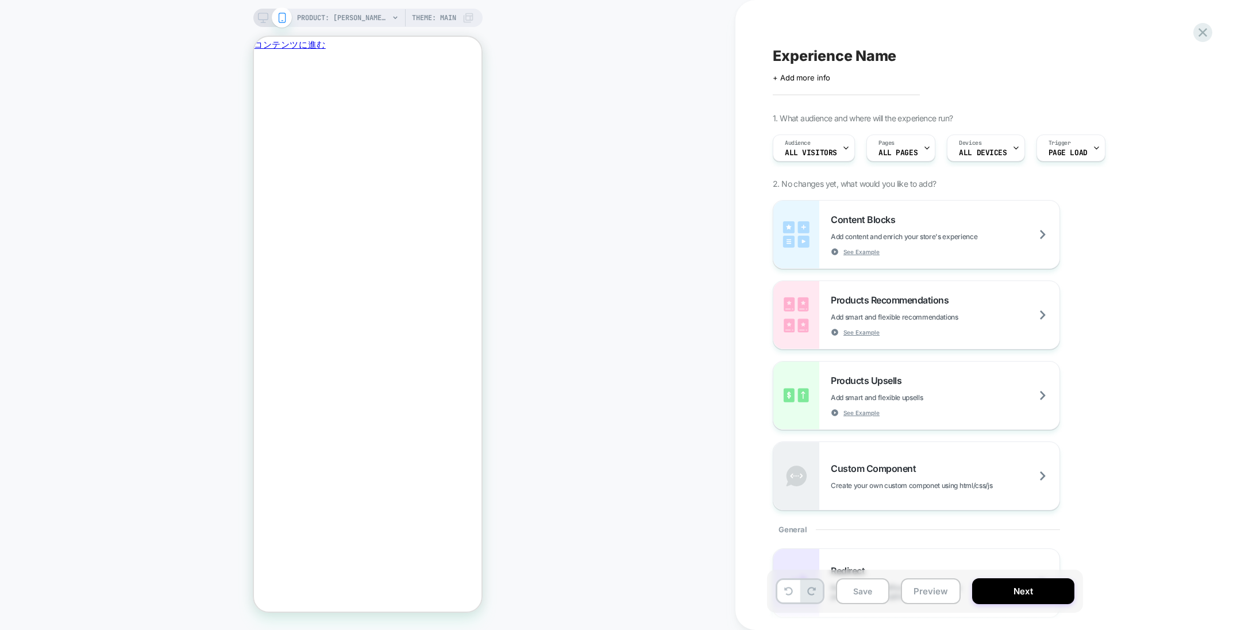
scroll to position [0, 0]
click at [307, 21] on span "PRODUCT: KACEY SATCHEL BAG [coach]" at bounding box center [343, 18] width 92 height 18
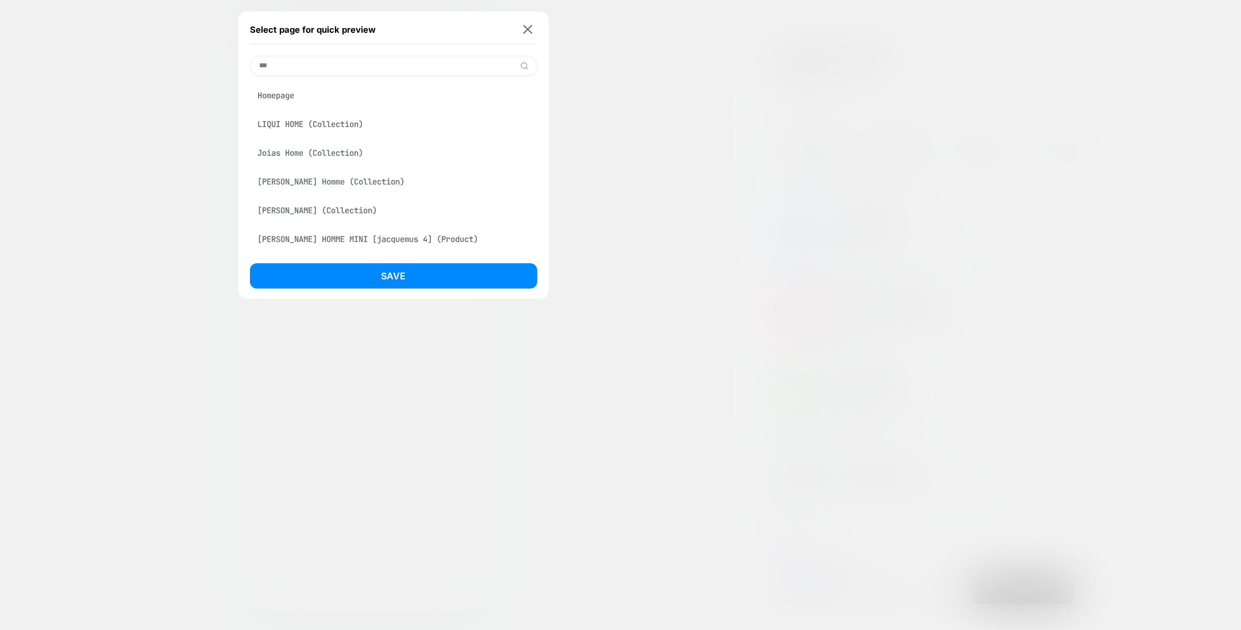
type input "***"
click at [326, 93] on div "Homepage" at bounding box center [393, 95] width 287 height 22
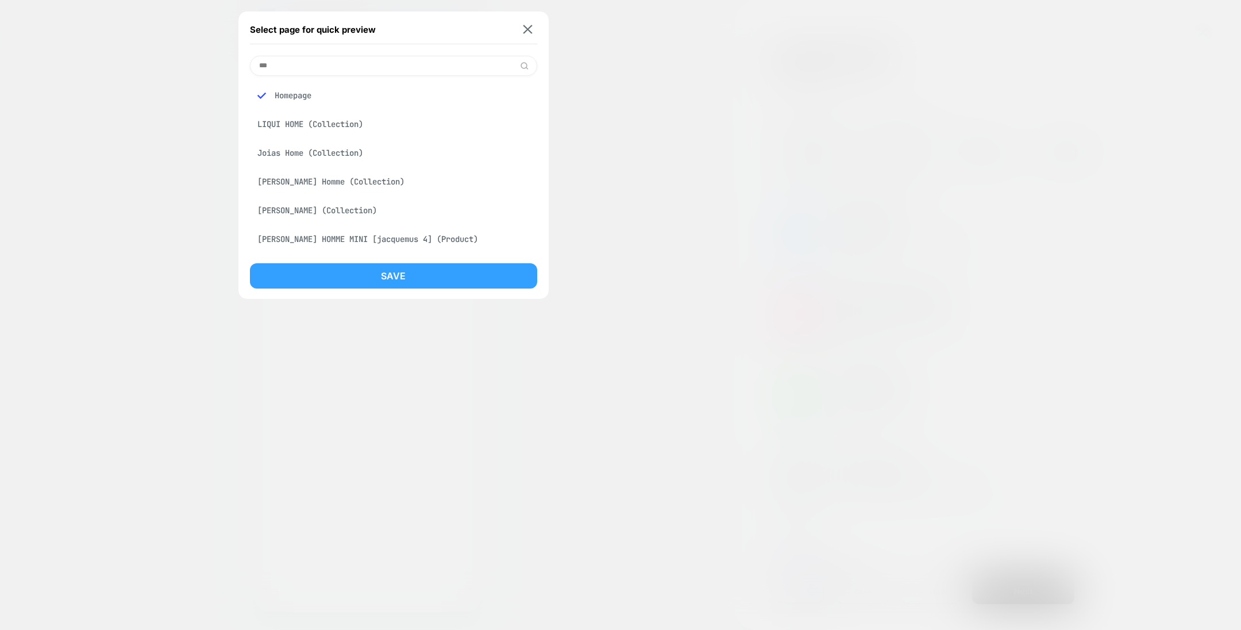
click at [391, 270] on button "Save" at bounding box center [393, 275] width 287 height 25
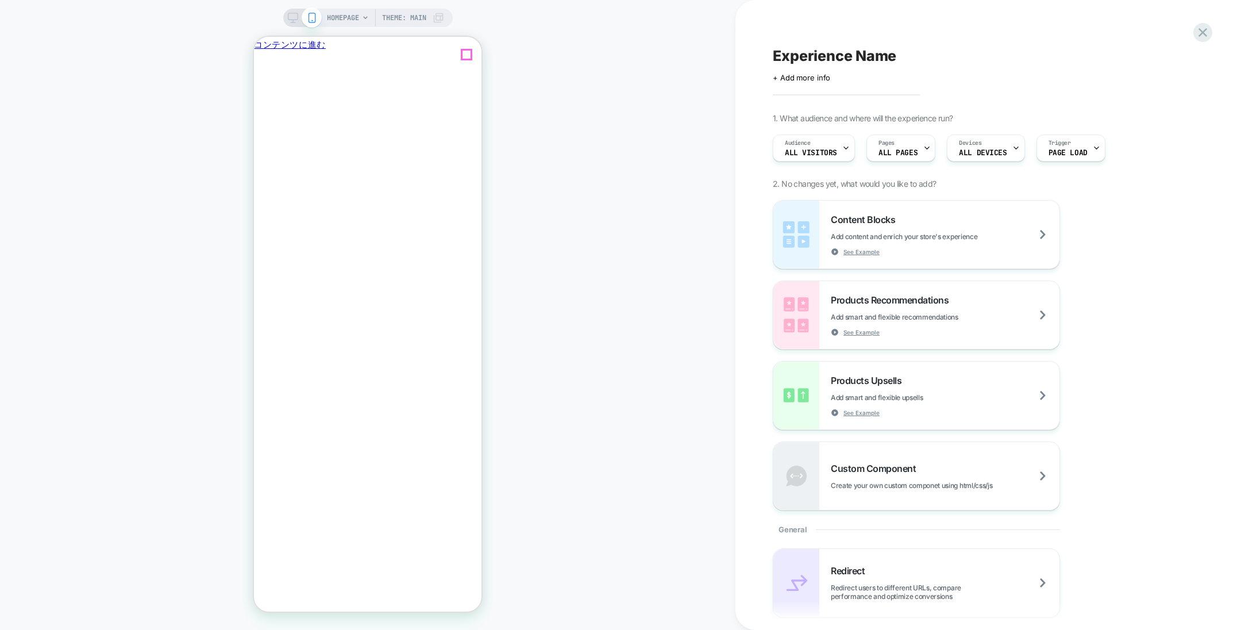
click at [259, 108] on icon "閉じる" at bounding box center [259, 108] width 0 height 0
